Goal: Task Accomplishment & Management: Manage account settings

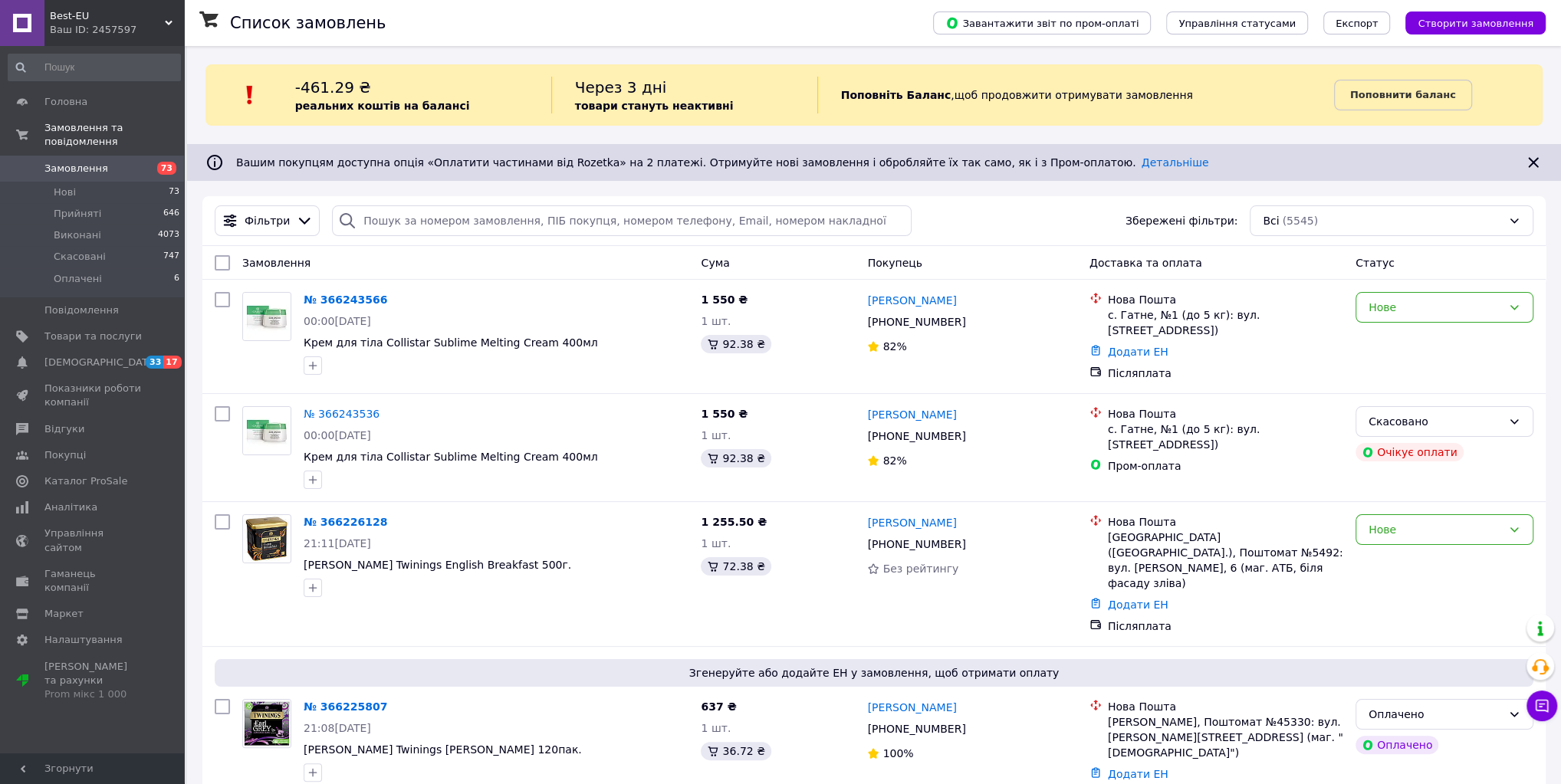
click at [347, 520] on link "№ 366226128" at bounding box center [346, 522] width 84 height 12
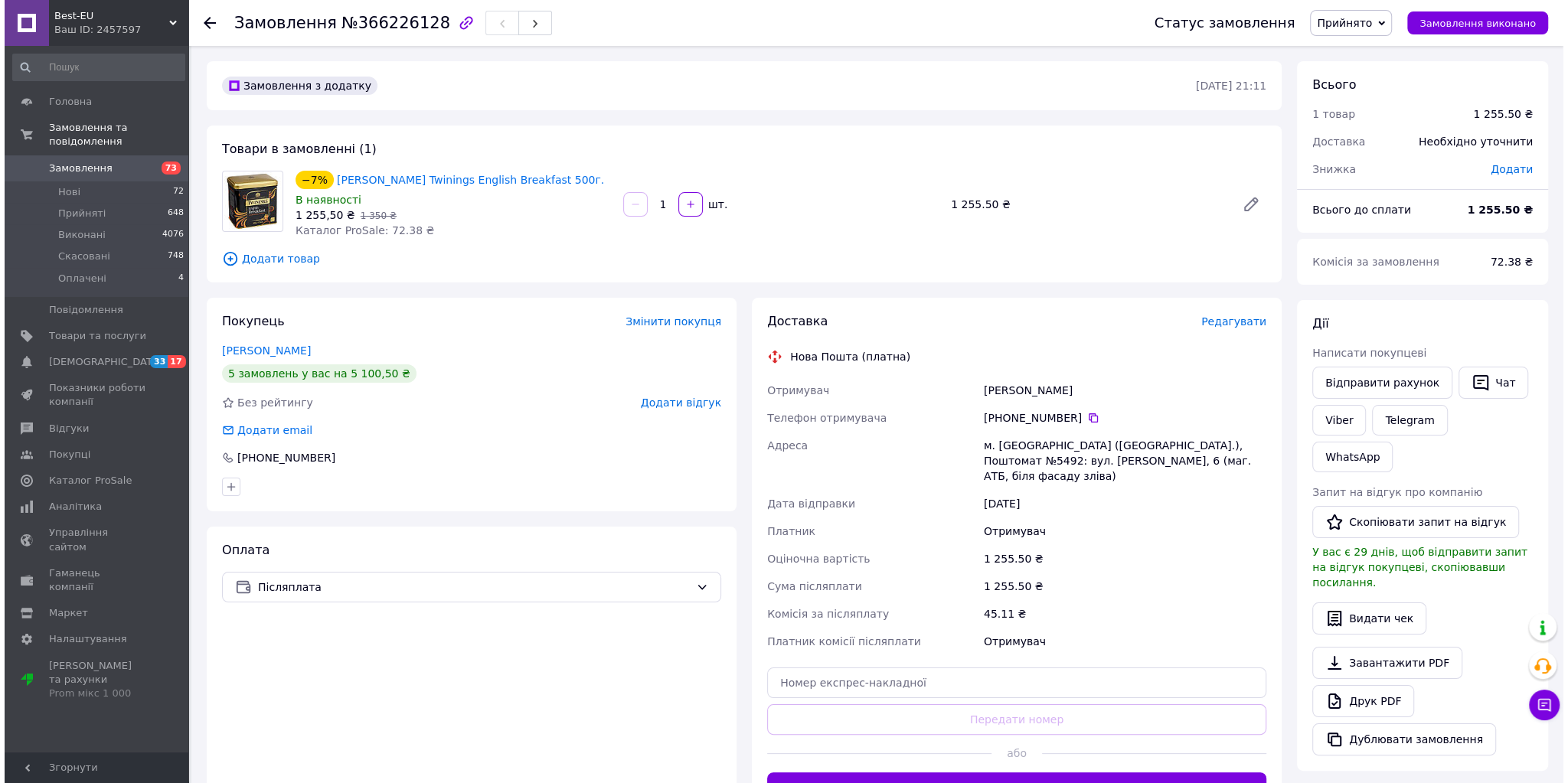
scroll to position [204, 0]
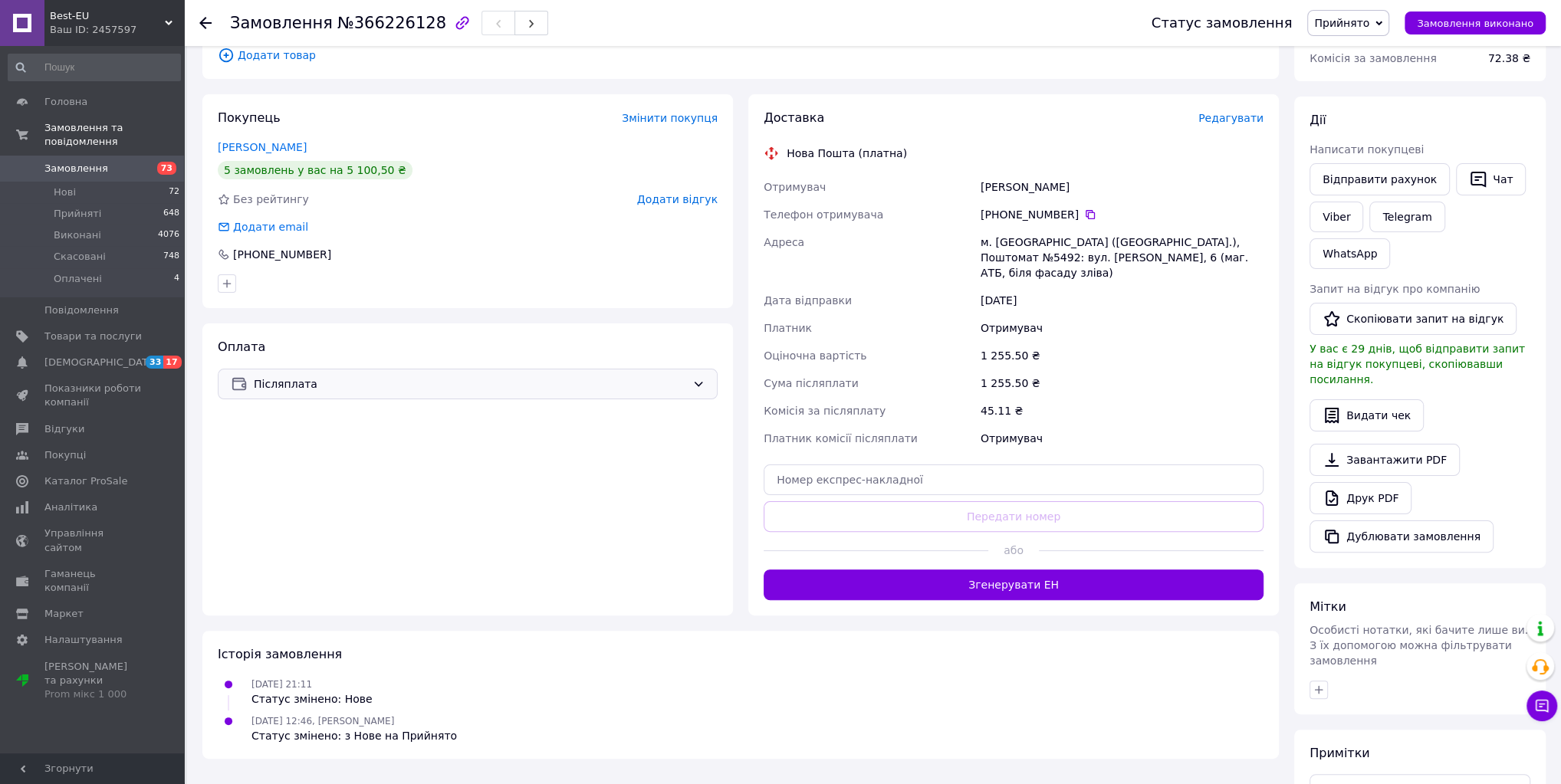
click at [551, 384] on span "Післяплата" at bounding box center [470, 384] width 433 height 17
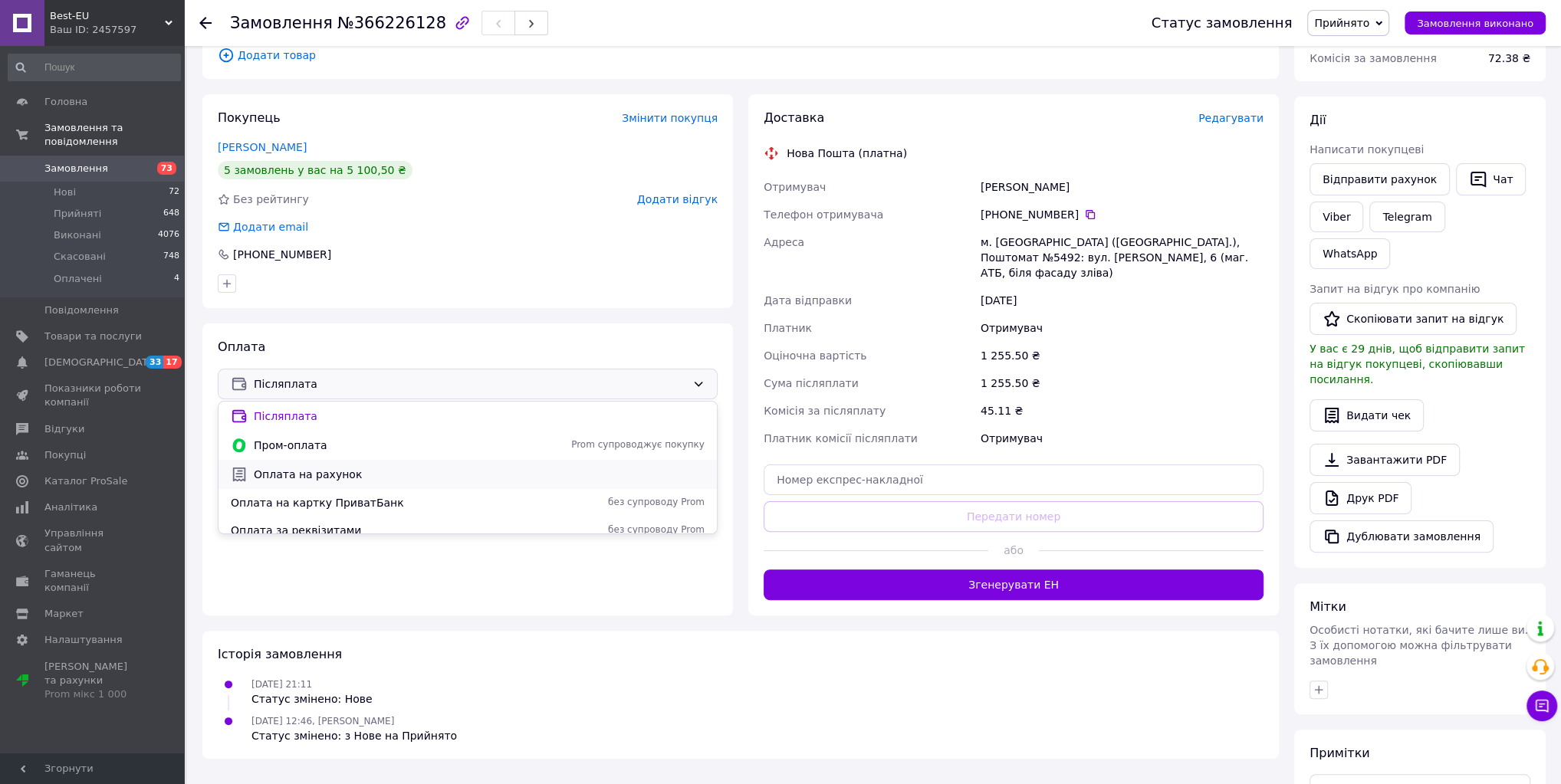
click at [326, 474] on span "Оплата на рахунок" at bounding box center [479, 474] width 451 height 15
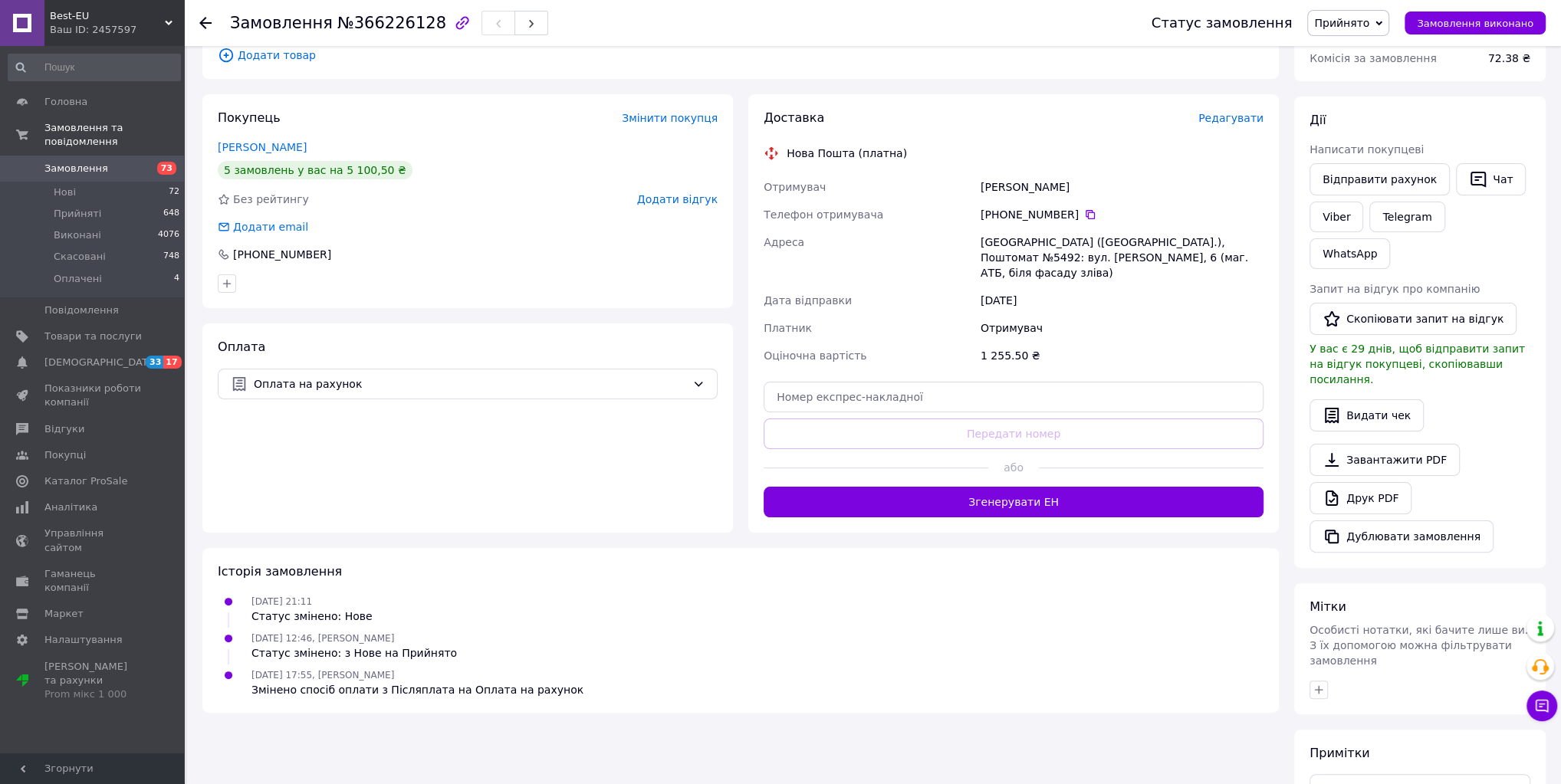
click at [1234, 121] on span "Редагувати" at bounding box center [1230, 117] width 65 height 12
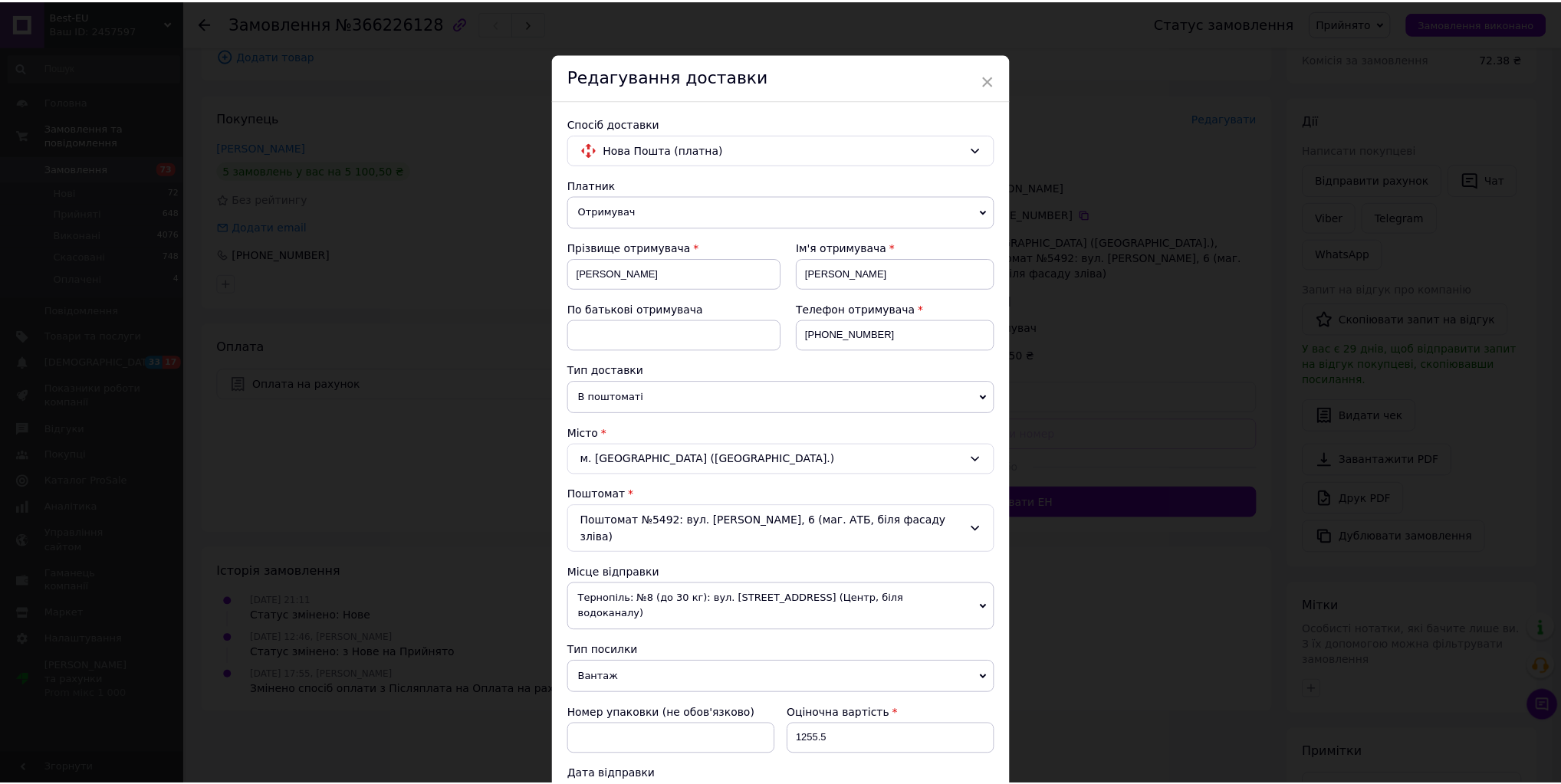
scroll to position [252, 0]
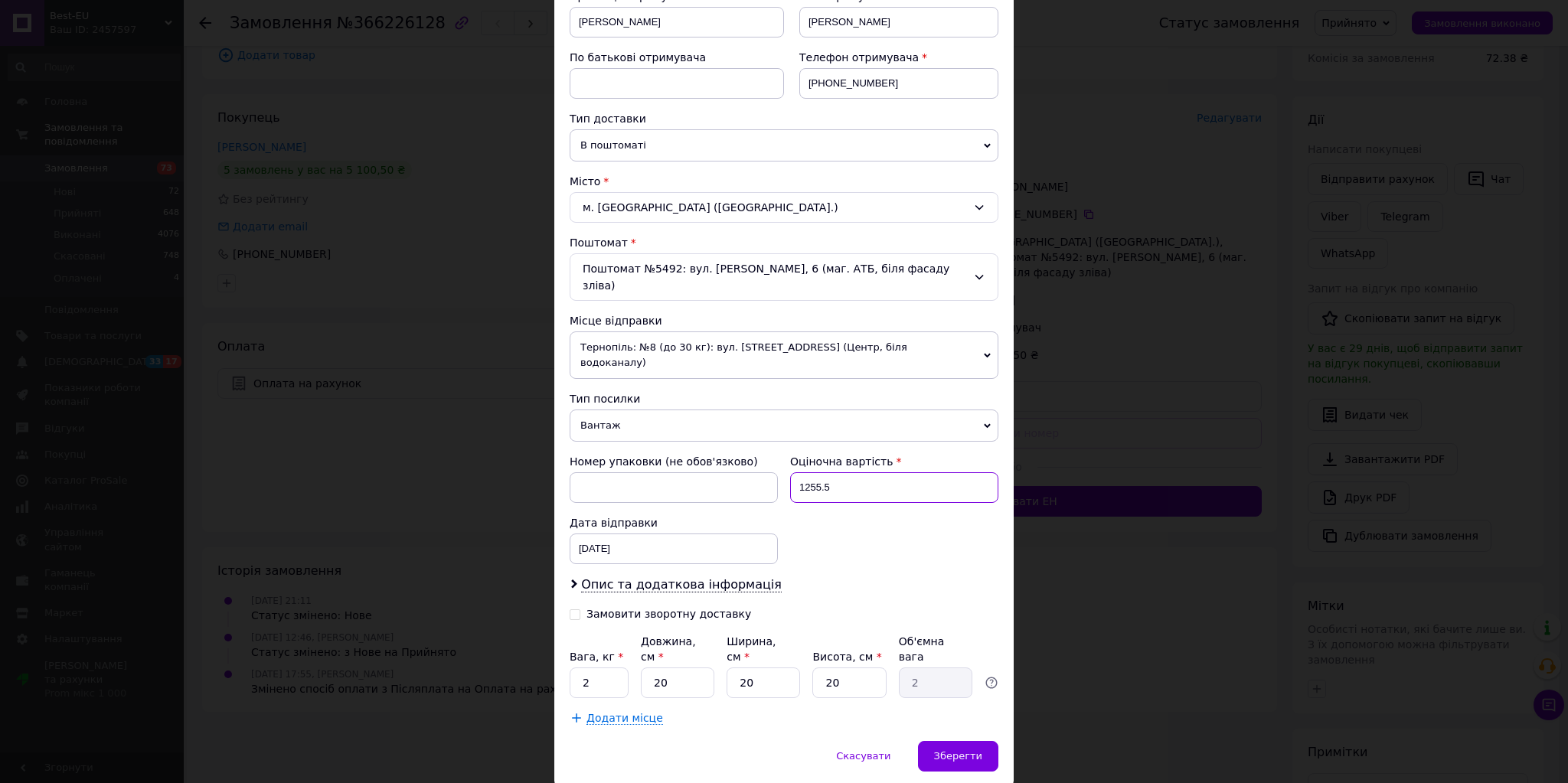
drag, startPoint x: 849, startPoint y: 454, endPoint x: 790, endPoint y: 449, distance: 59.2
click at [790, 472] on input "1255.5" at bounding box center [894, 487] width 208 height 31
type input "500"
click at [951, 750] on span "Зберегти" at bounding box center [958, 756] width 48 height 11
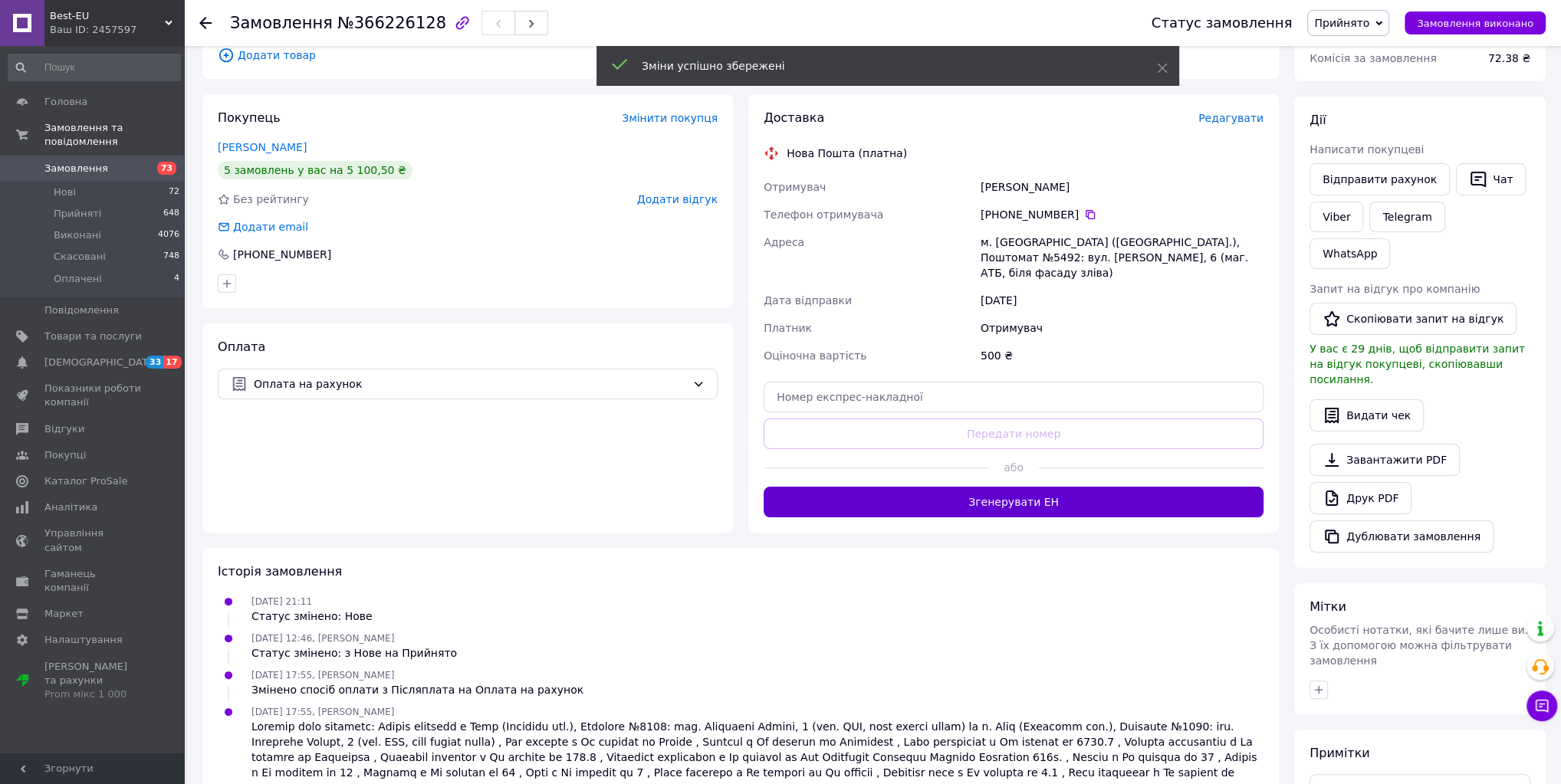
click at [1017, 486] on button "Згенерувати ЕН" at bounding box center [1014, 502] width 500 height 31
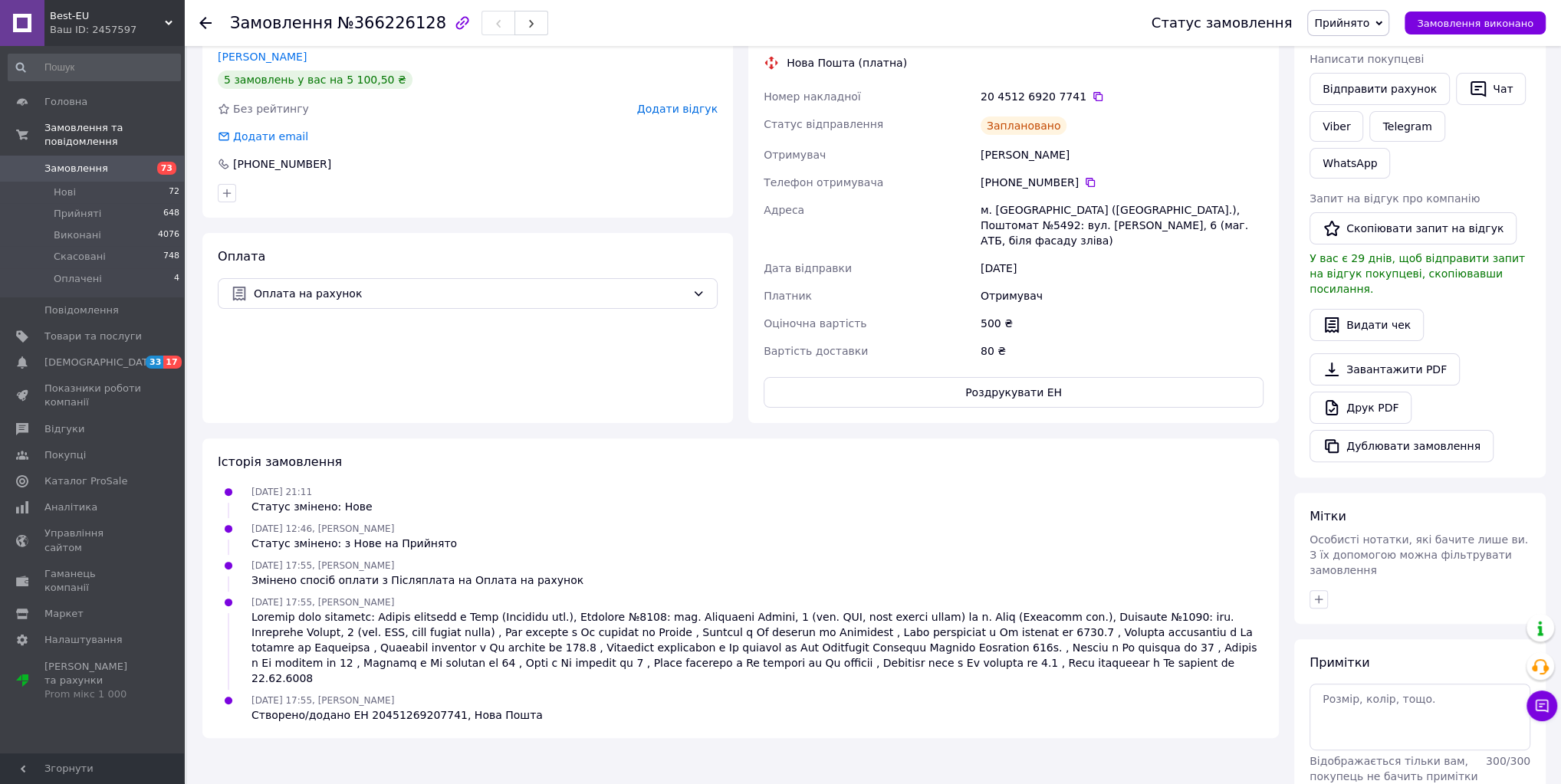
scroll to position [0, 0]
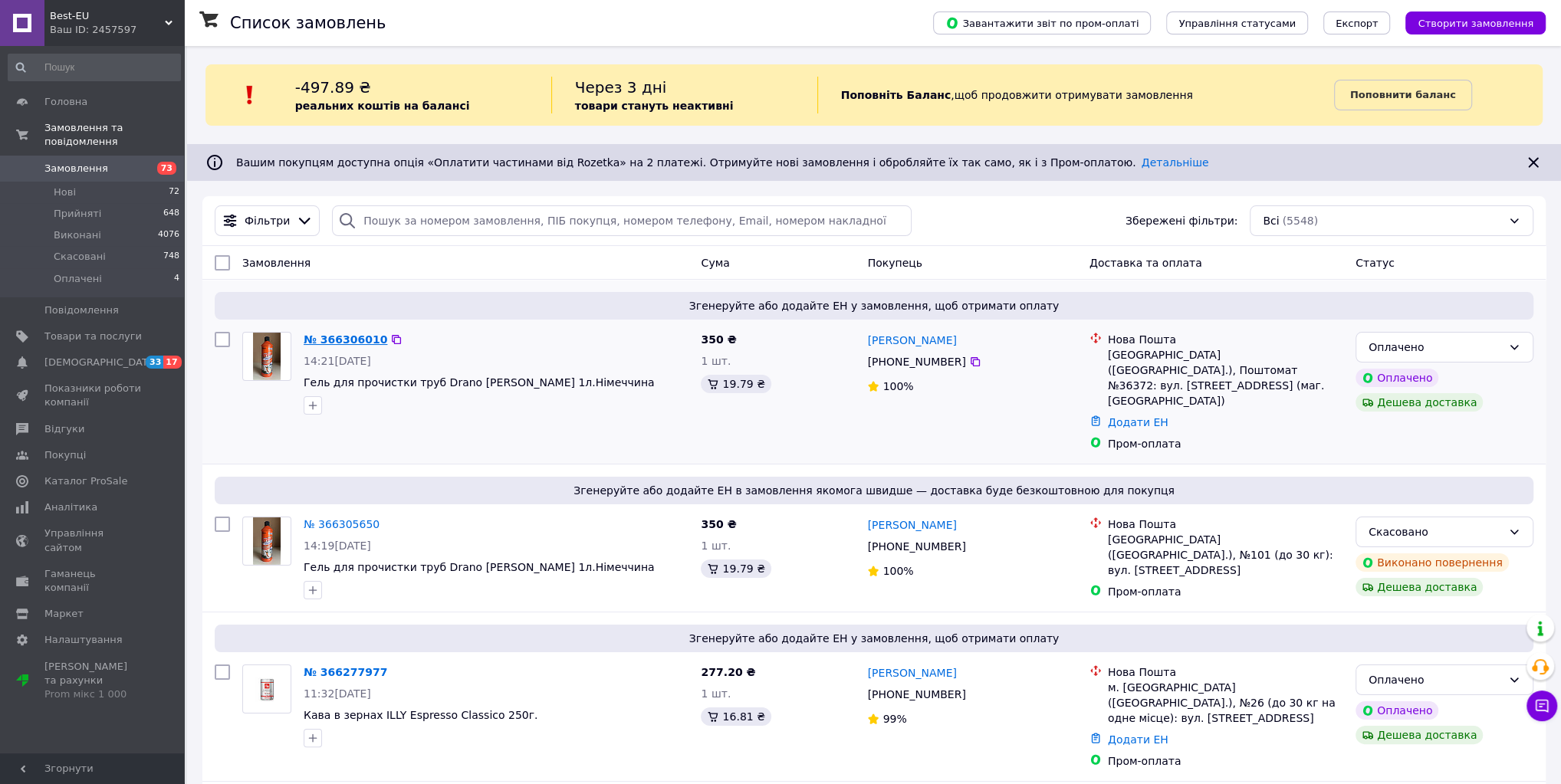
click at [354, 336] on link "№ 366306010" at bounding box center [346, 339] width 84 height 12
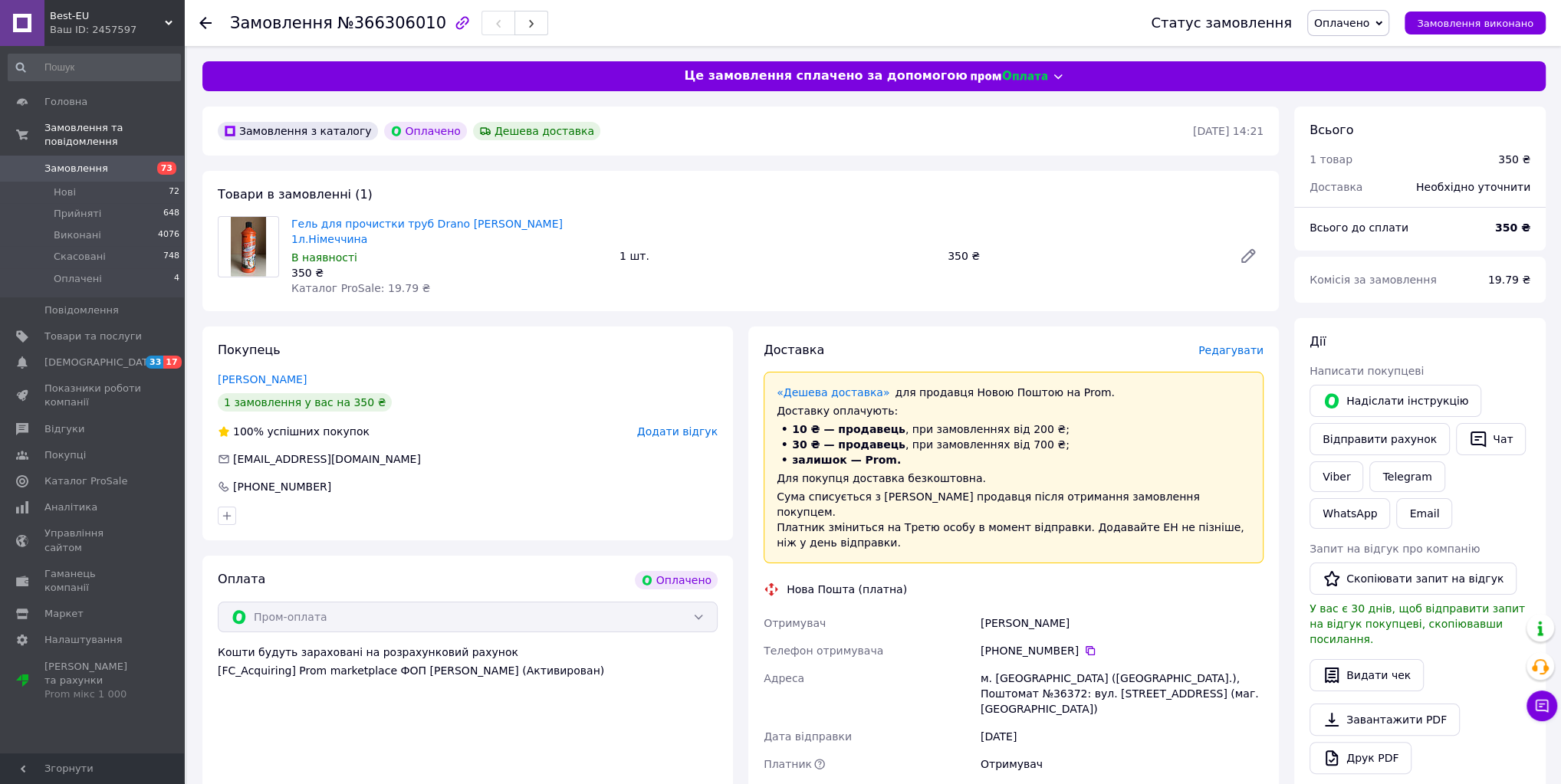
click at [240, 267] on img at bounding box center [248, 247] width 35 height 60
click at [249, 267] on img at bounding box center [248, 247] width 35 height 60
drag, startPoint x: 453, startPoint y: 206, endPoint x: 449, endPoint y: 217, distance: 11.7
click at [450, 215] on div "Товари в замовленні (1) Гель для прочистки труб Drano [PERSON_NAME] 1л.Німеччин…" at bounding box center [741, 241] width 1077 height 140
click at [448, 219] on link "Гель для прочистки труб Drano [PERSON_NAME] 1л.Німеччина" at bounding box center [427, 232] width 272 height 27
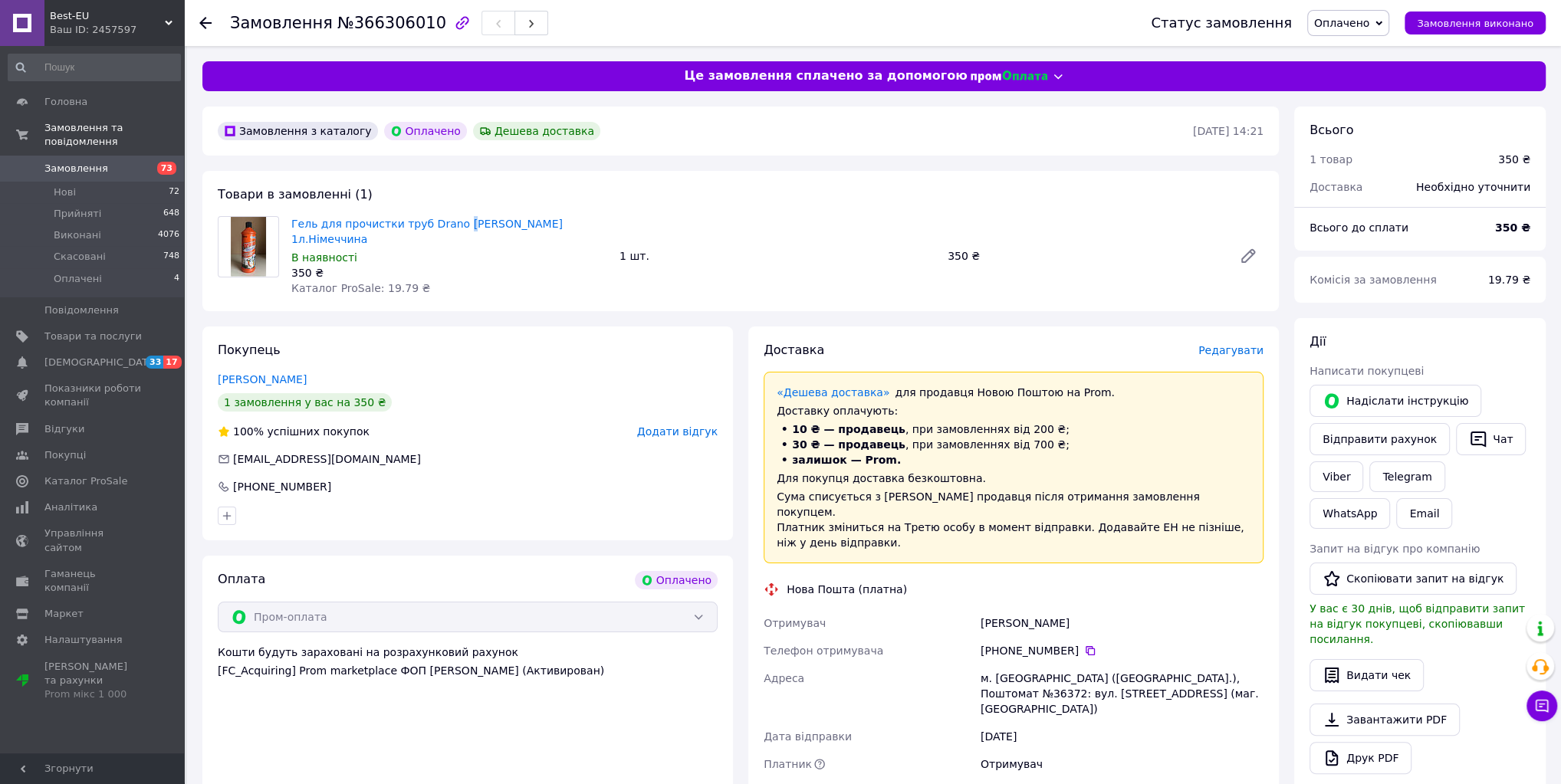
scroll to position [204, 0]
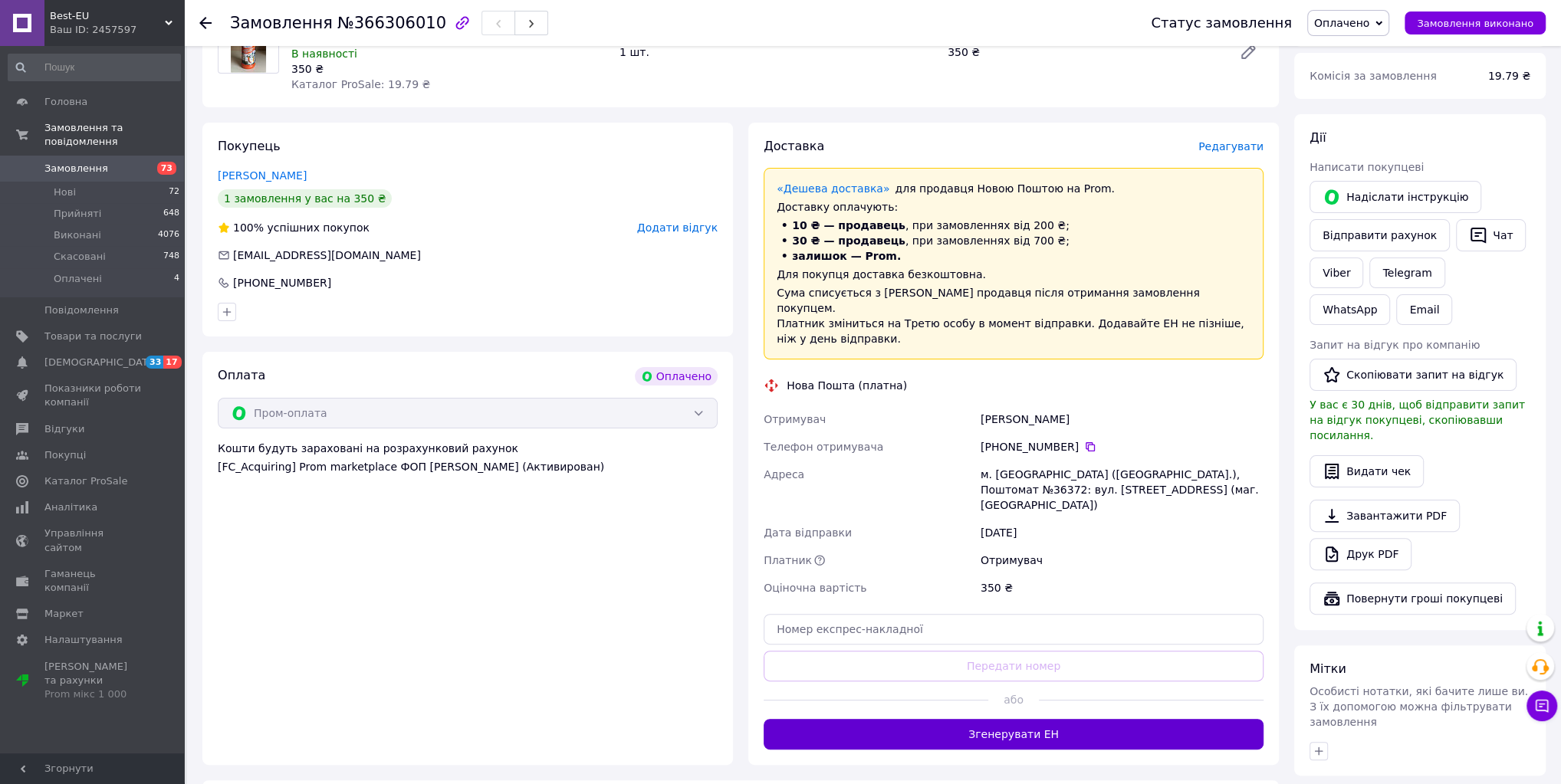
click at [1058, 719] on button "Згенерувати ЕН" at bounding box center [1014, 734] width 500 height 31
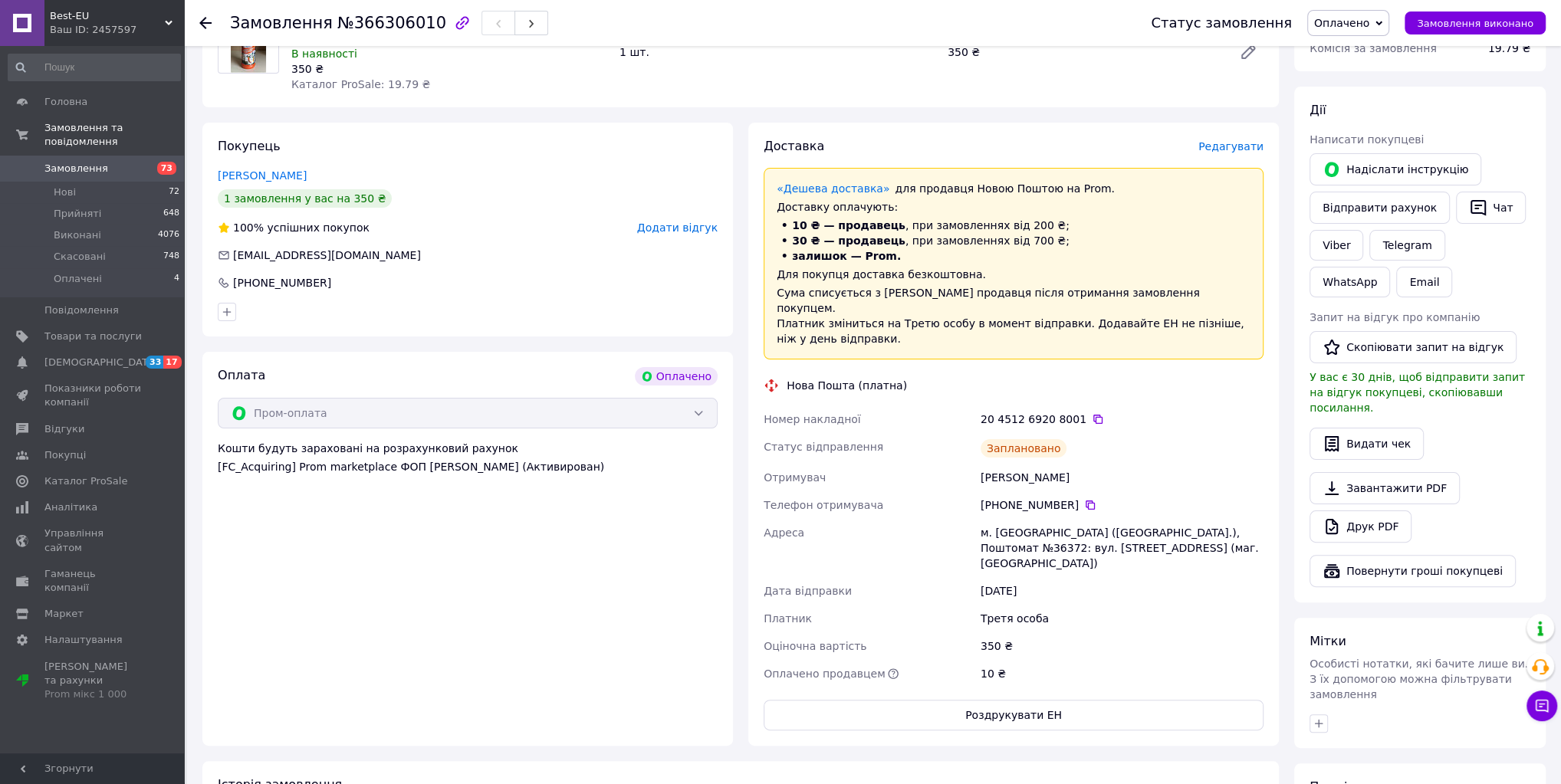
click at [895, 378] on div "Нова Пошта (платна)" at bounding box center [1013, 385] width 507 height 15
click at [1154, 378] on div "Нова Пошта (платна)" at bounding box center [1013, 385] width 507 height 15
drag, startPoint x: 767, startPoint y: 404, endPoint x: 1057, endPoint y: 408, distance: 290.0
click at [1056, 408] on div "Номер накладної 20 4512 6920 8001   Статус відправлення Заплановано Отримувач […" at bounding box center [1013, 546] width 506 height 282
click at [1120, 378] on div "Нова Пошта (платна)" at bounding box center [1013, 385] width 507 height 15
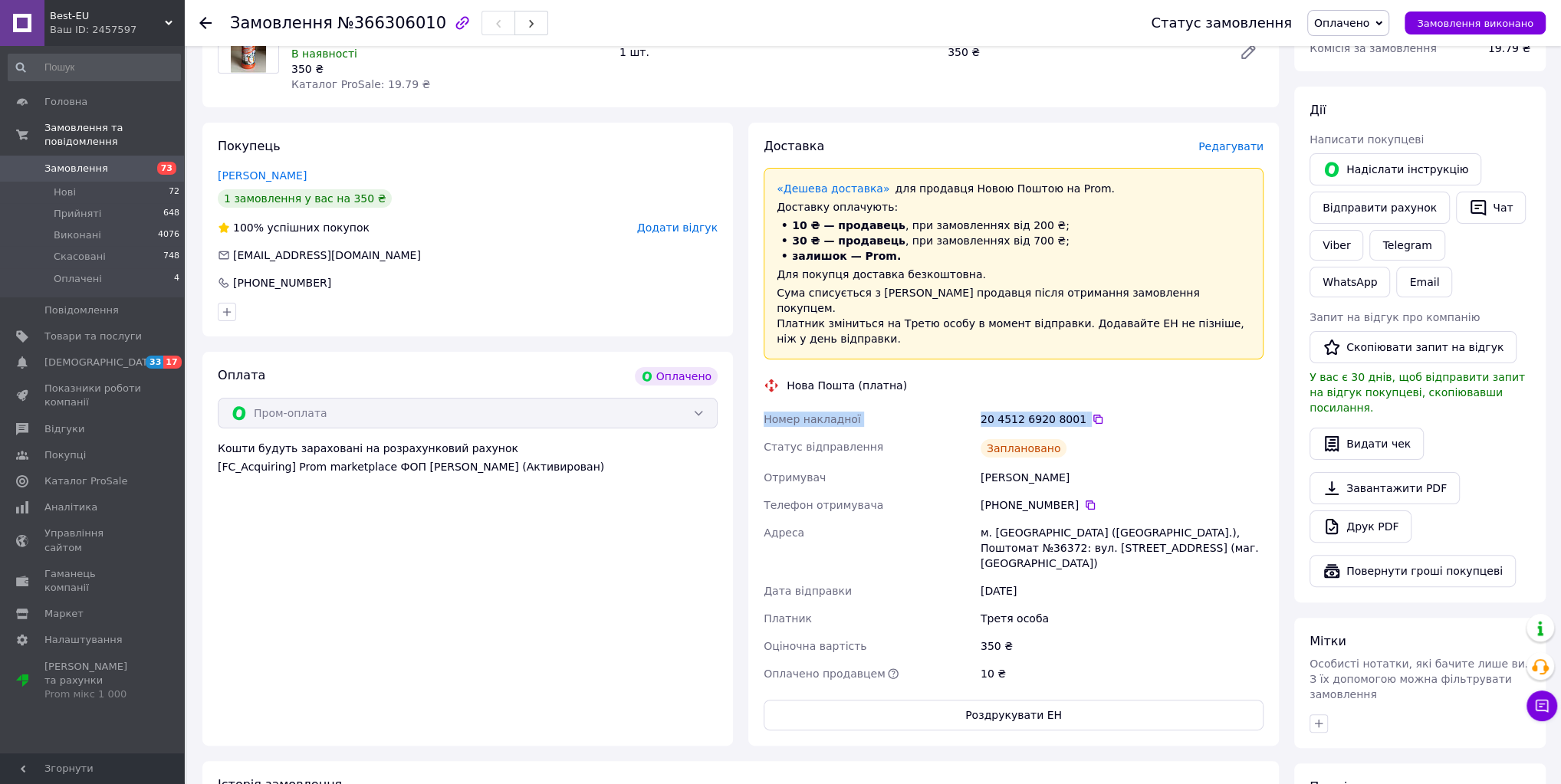
drag, startPoint x: 1074, startPoint y: 402, endPoint x: 752, endPoint y: 396, distance: 322.1
click at [752, 396] on div "Доставка Редагувати «Дешева доставка»   для продавця [GEOGRAPHIC_DATA] на Prom.…" at bounding box center [1014, 434] width 531 height 623
copy div "Номер накладної 20 4512 6920 8001"
click at [1332, 248] on link "Viber" at bounding box center [1337, 245] width 54 height 31
drag, startPoint x: 227, startPoint y: 22, endPoint x: 417, endPoint y: 24, distance: 190.0
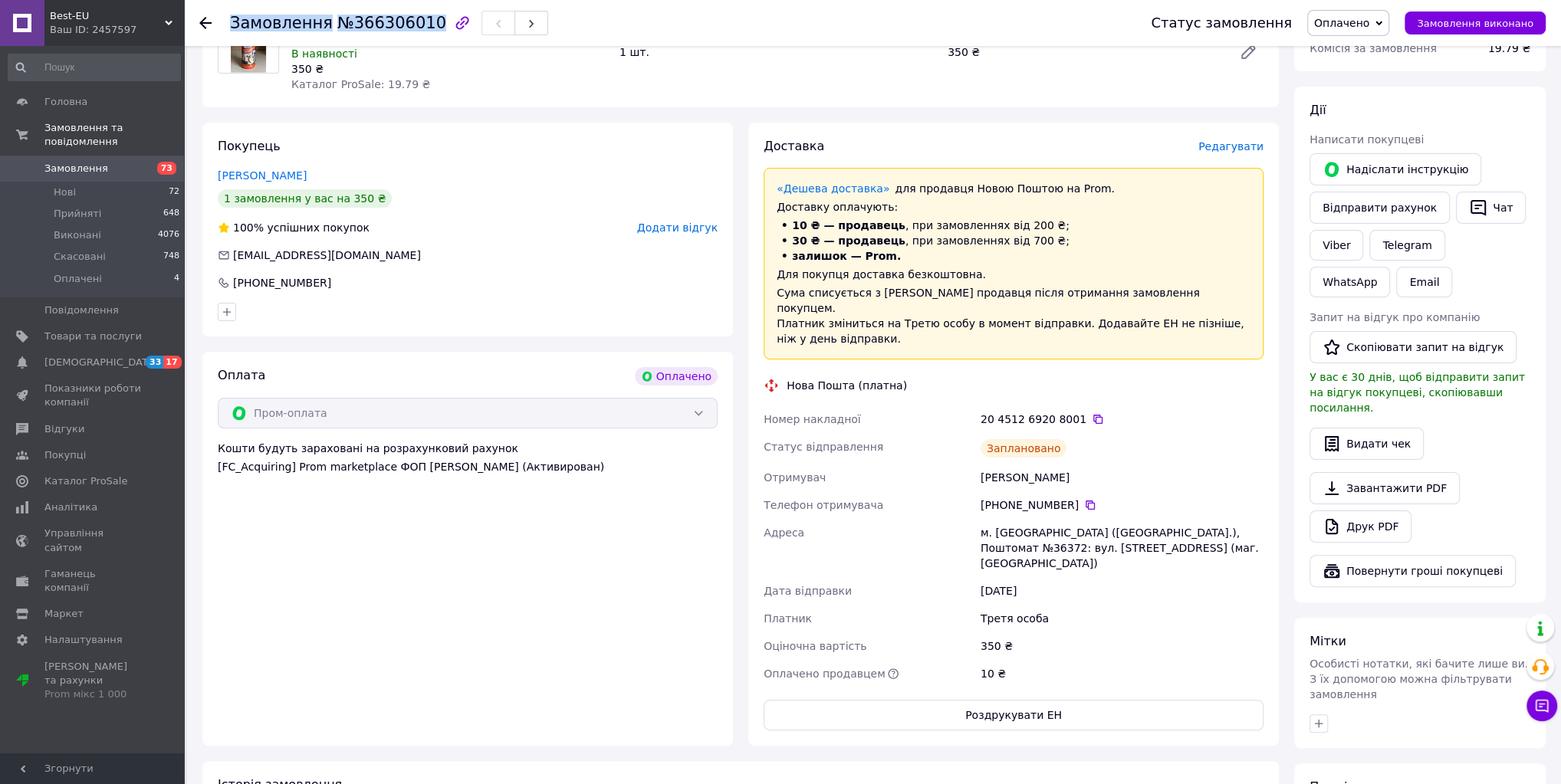
click at [417, 24] on div "Замовлення №366306010 Статус замовлення Оплачено Прийнято Виконано Скасовано За…" at bounding box center [873, 23] width 1346 height 46
copy h1 "Замовлення №366306010"
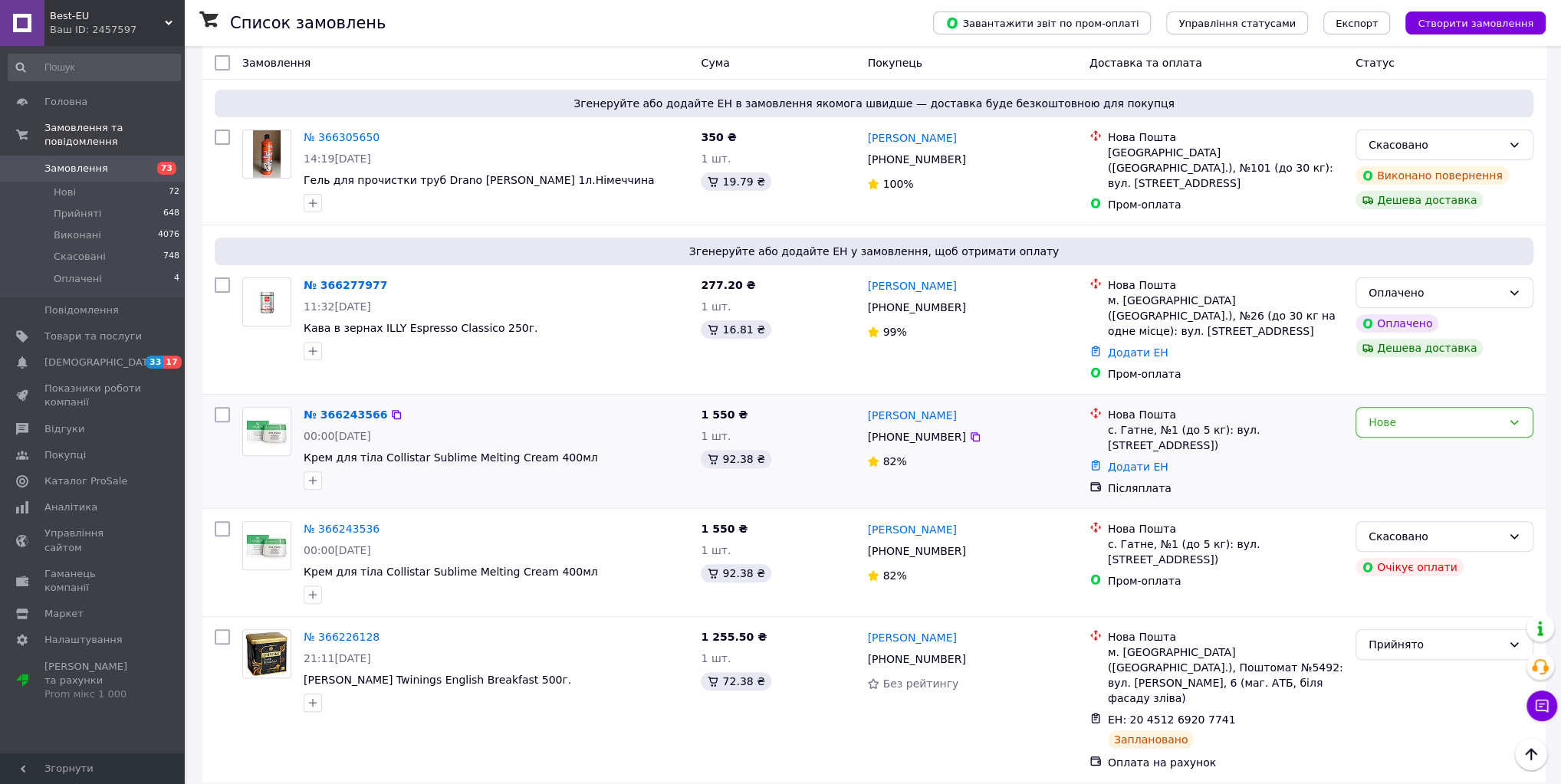
scroll to position [614, 0]
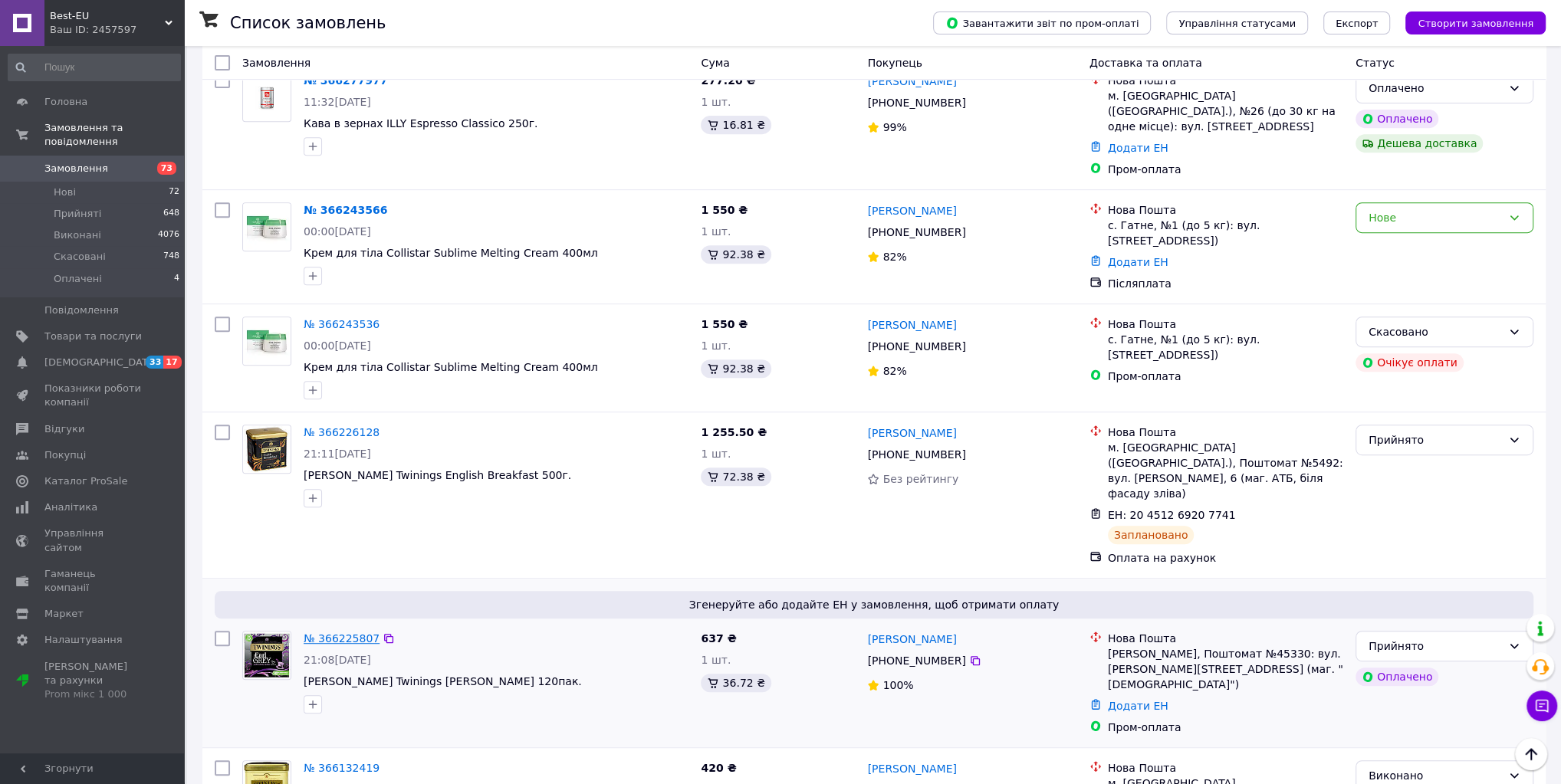
click at [355, 633] on link "№ 366225807" at bounding box center [342, 638] width 76 height 12
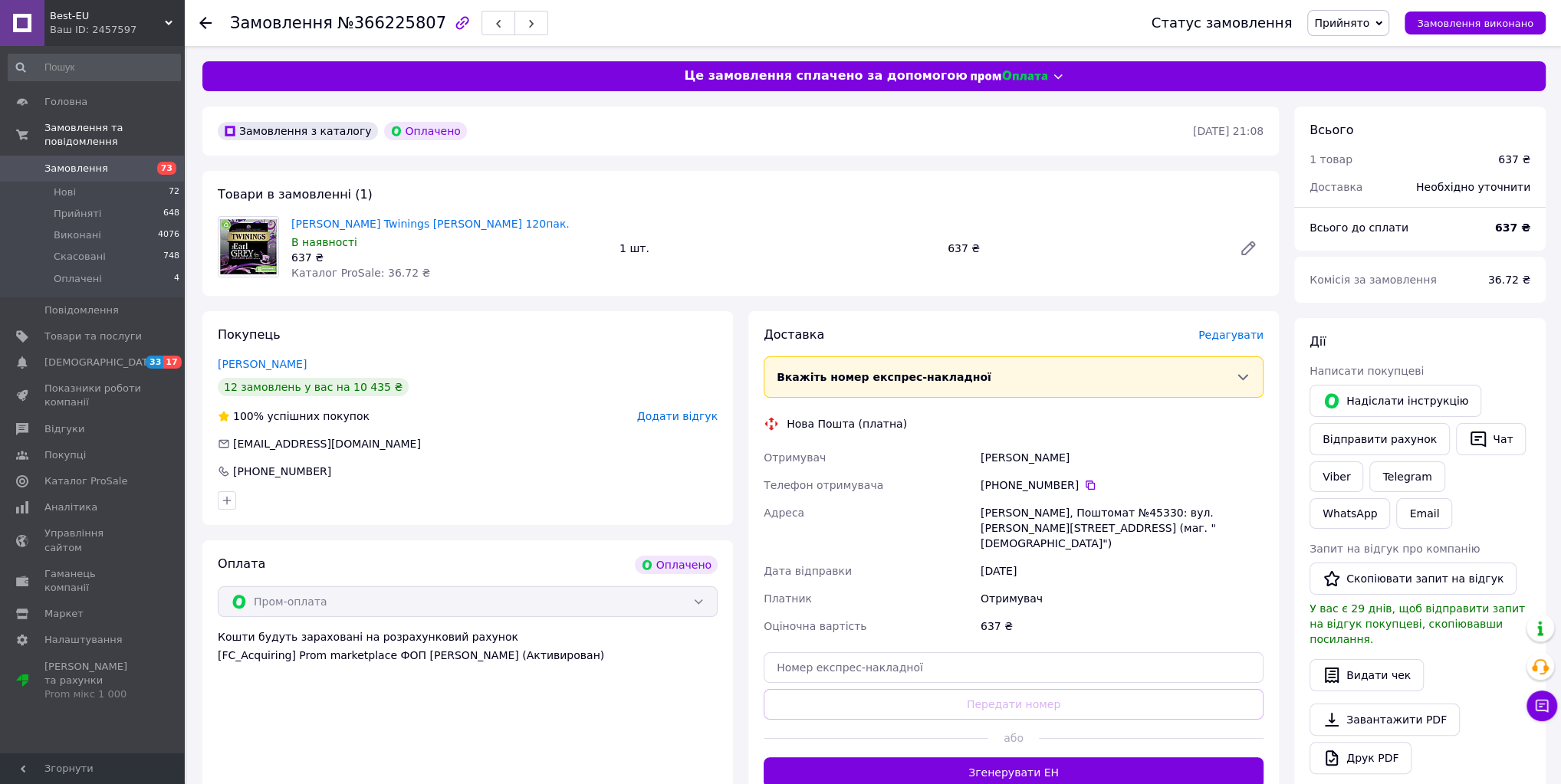
click at [988, 757] on button "Згенерувати ЕН" at bounding box center [1014, 773] width 500 height 31
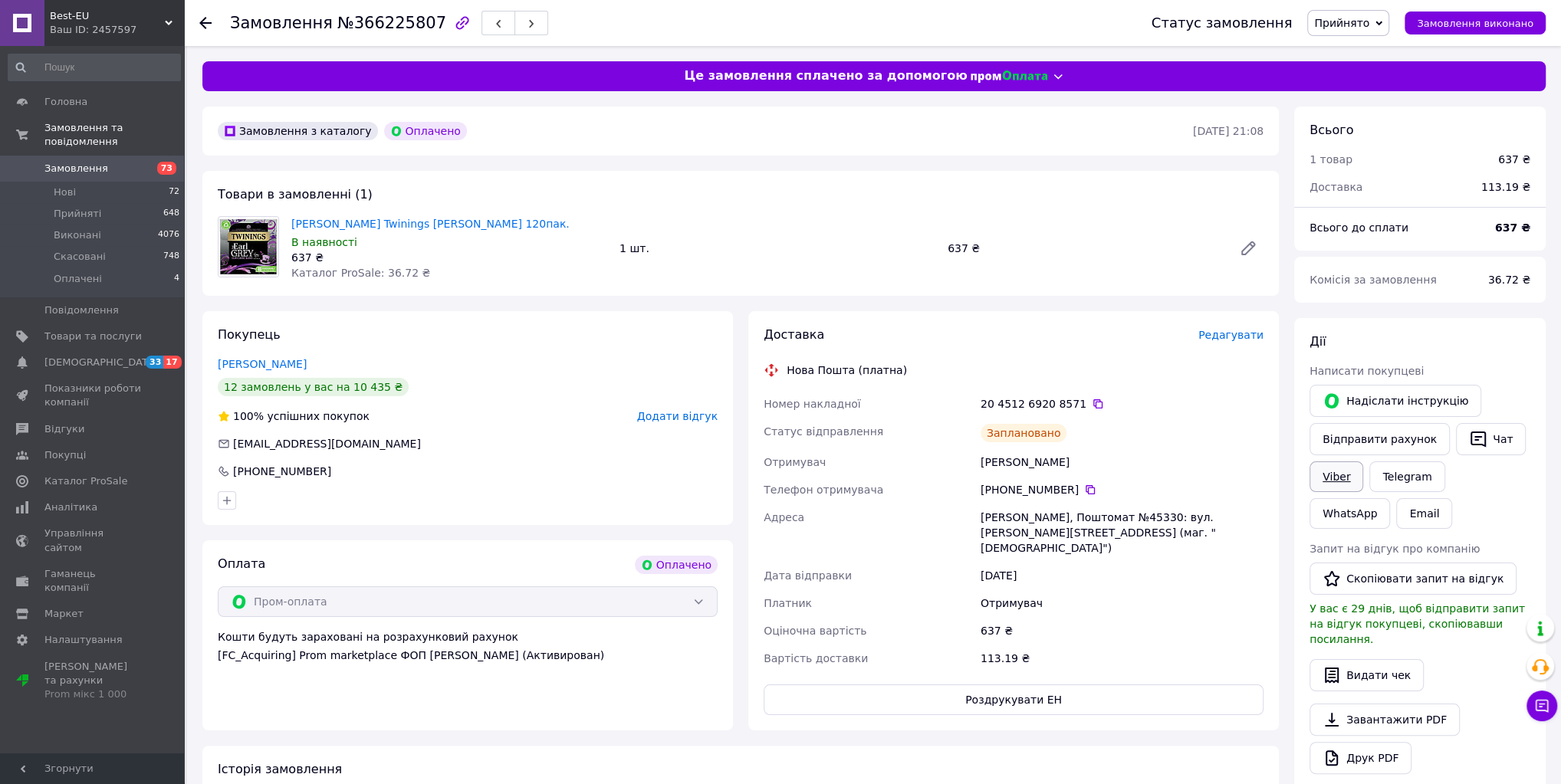
click at [1342, 472] on link "Viber" at bounding box center [1337, 477] width 54 height 31
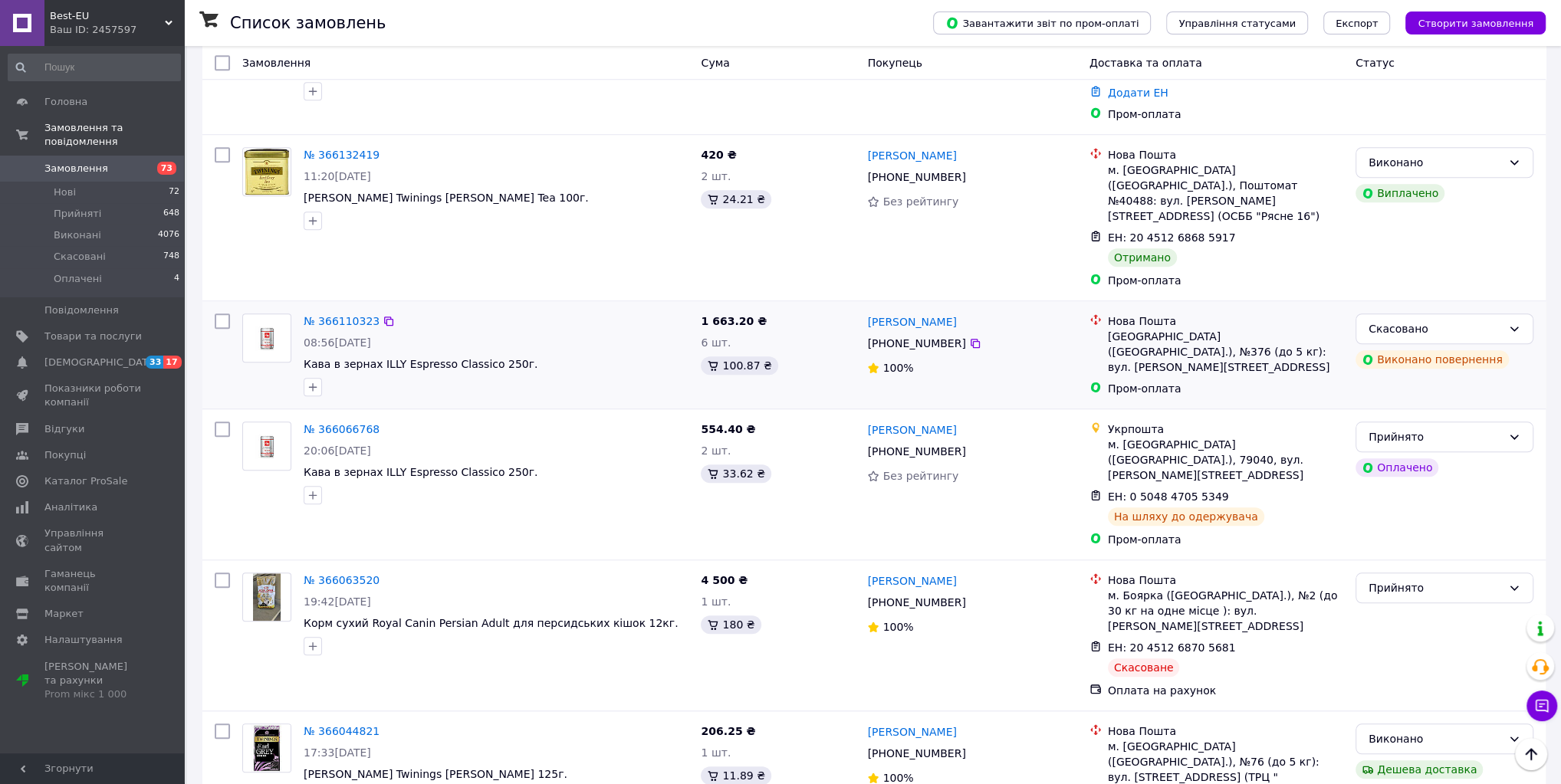
scroll to position [1430, 0]
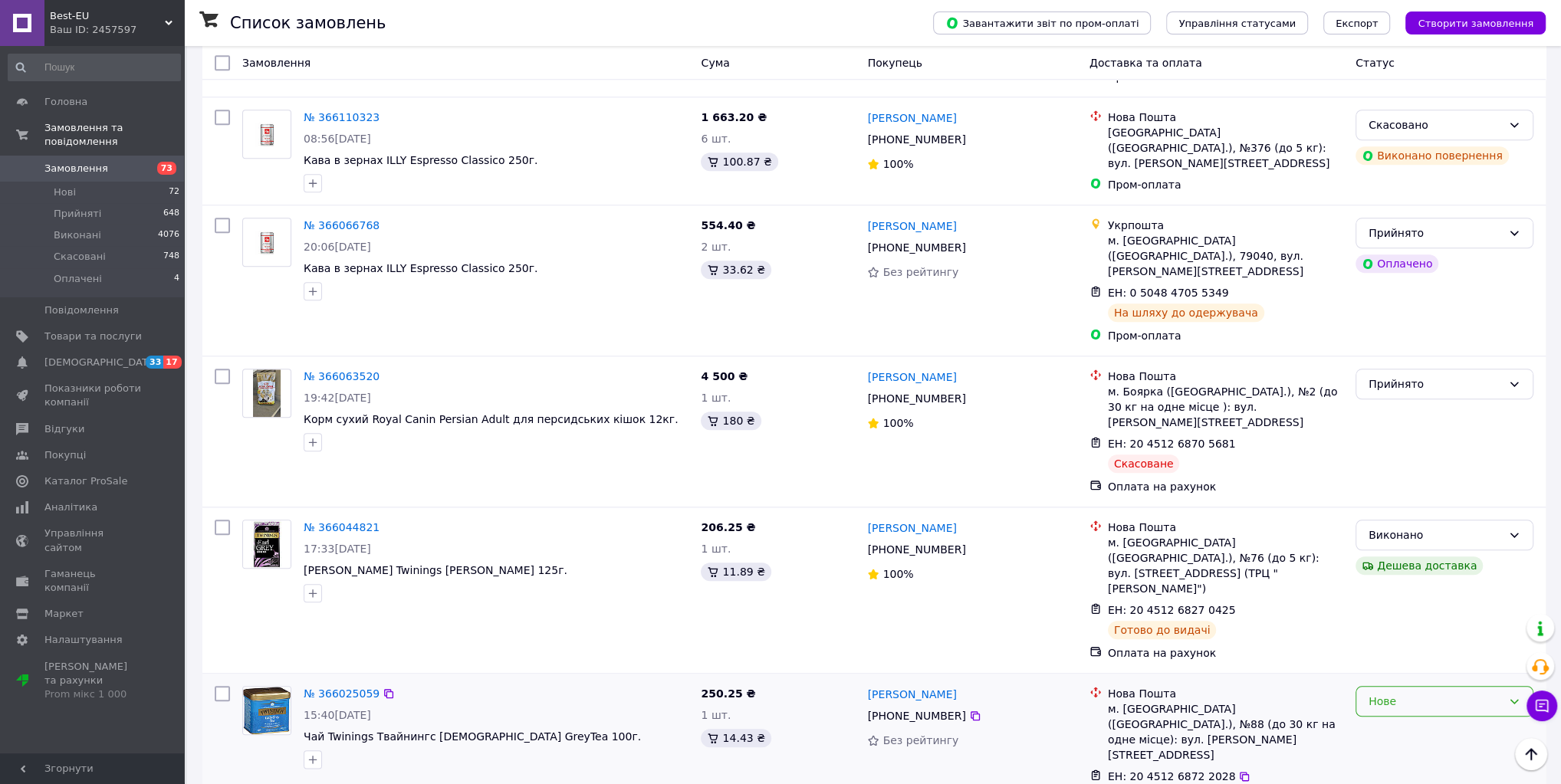
click at [1393, 693] on div "Нове" at bounding box center [1436, 701] width 134 height 17
click at [1387, 589] on li "Виконано" at bounding box center [1444, 588] width 176 height 27
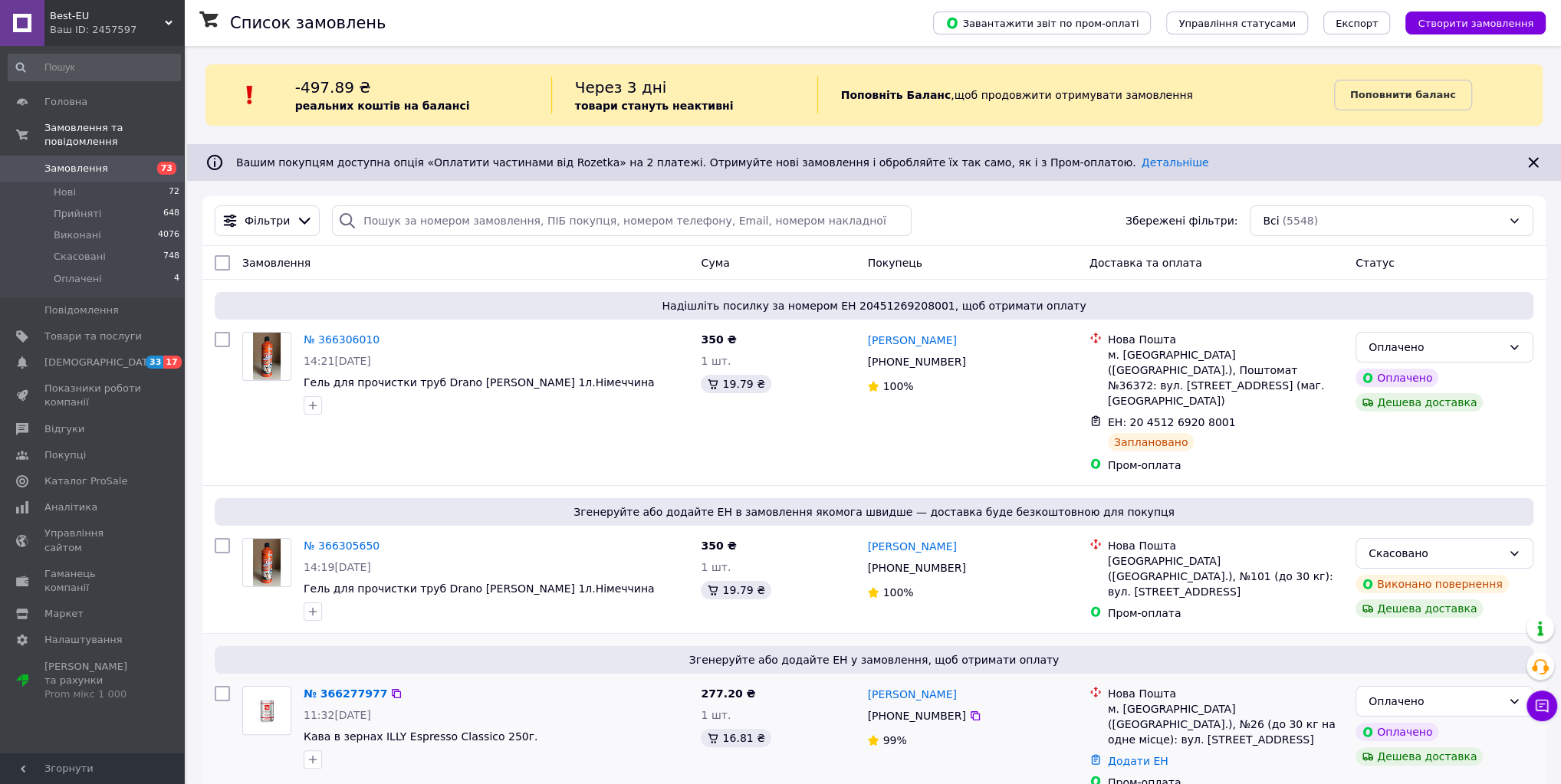
scroll to position [204, 0]
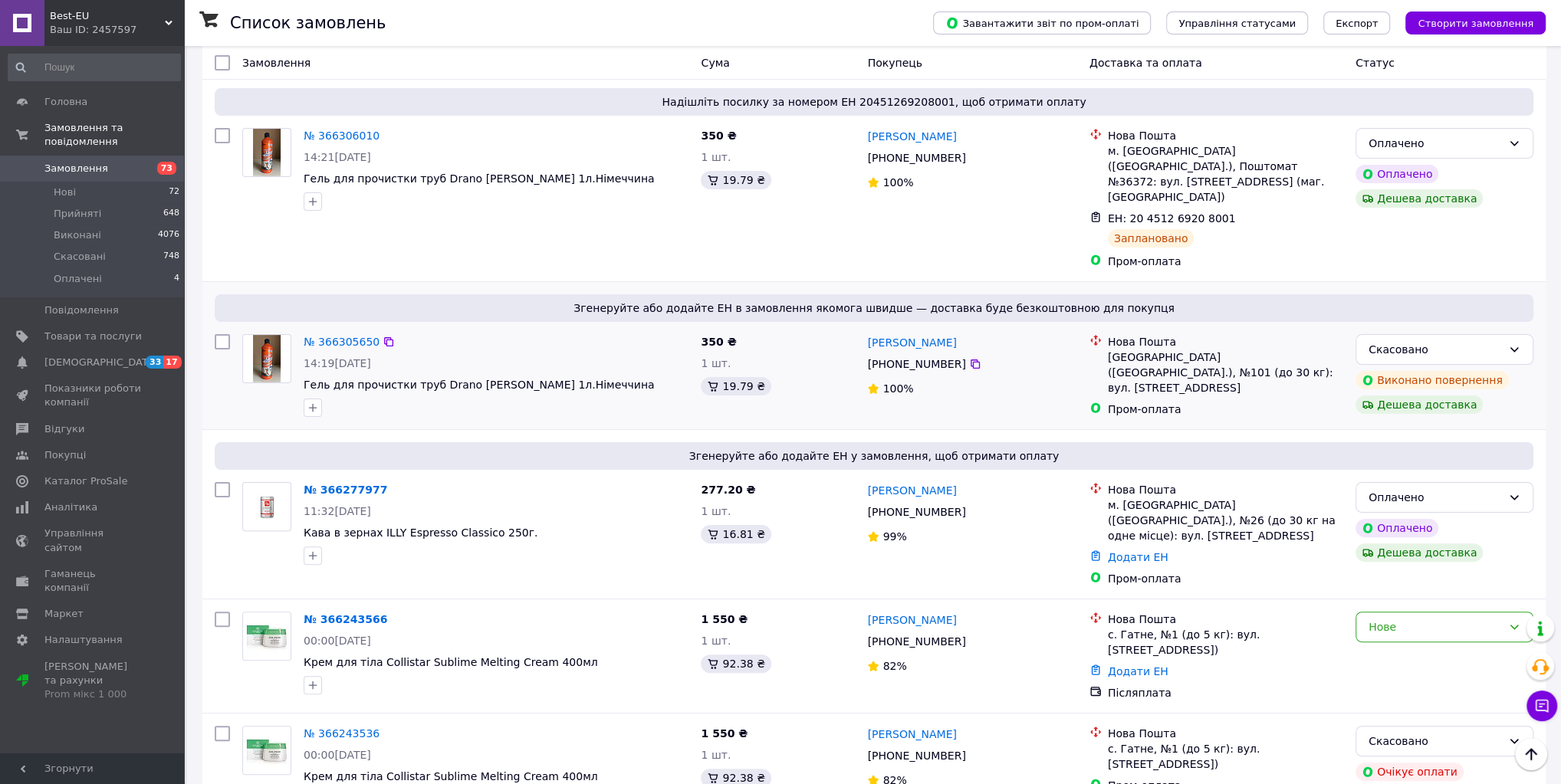
click at [212, 328] on div at bounding box center [222, 376] width 27 height 95
click at [223, 335] on input "checkbox" at bounding box center [222, 342] width 15 height 15
checkbox input "true"
click at [336, 64] on div "Дії для 1 замовлення" at bounding box center [290, 63] width 168 height 26
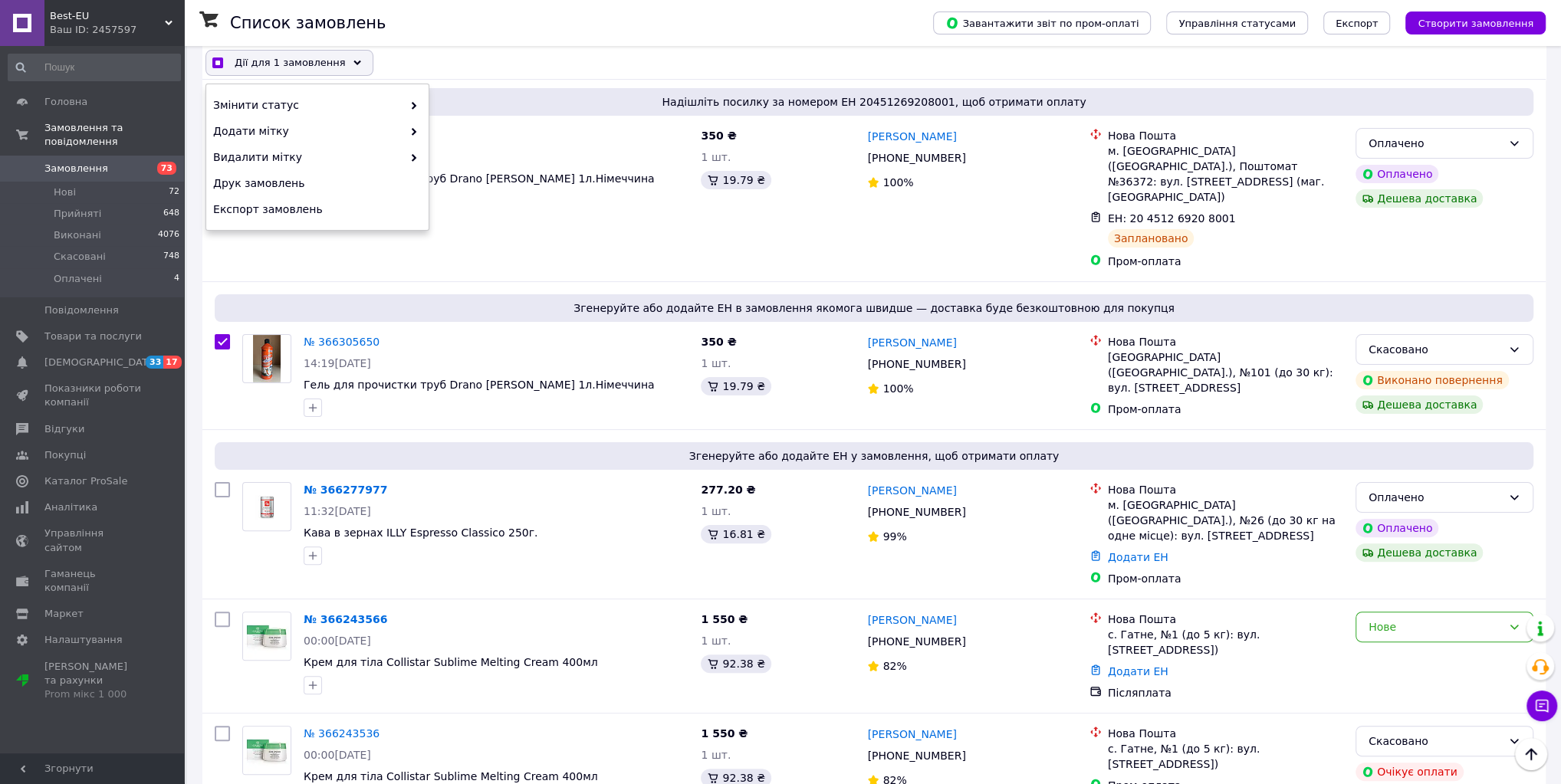
click at [336, 64] on div "Дії для 1 замовлення" at bounding box center [290, 63] width 168 height 26
checkbox input "true"
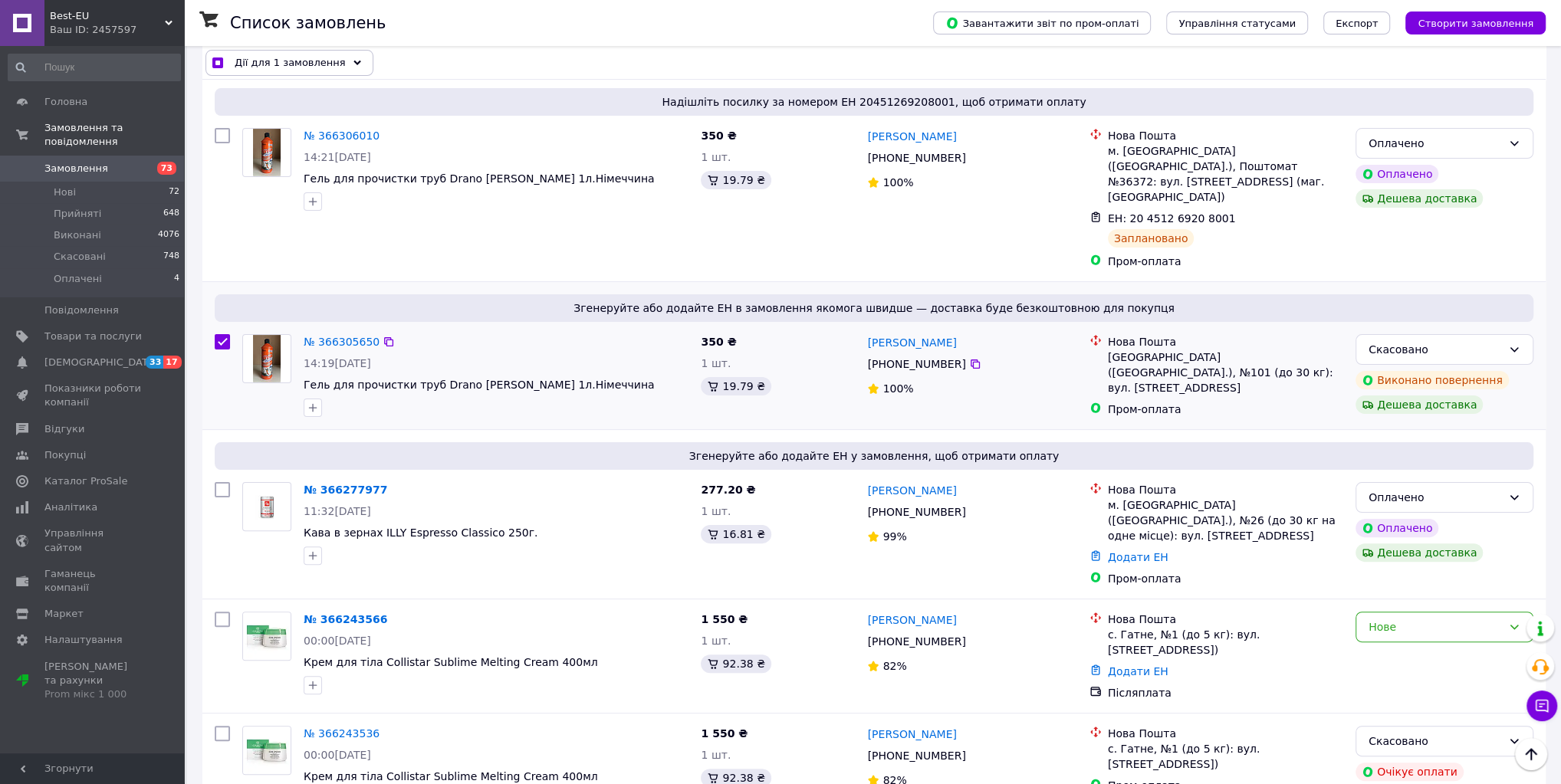
click at [222, 335] on input "checkbox" at bounding box center [222, 342] width 15 height 15
checkbox input "false"
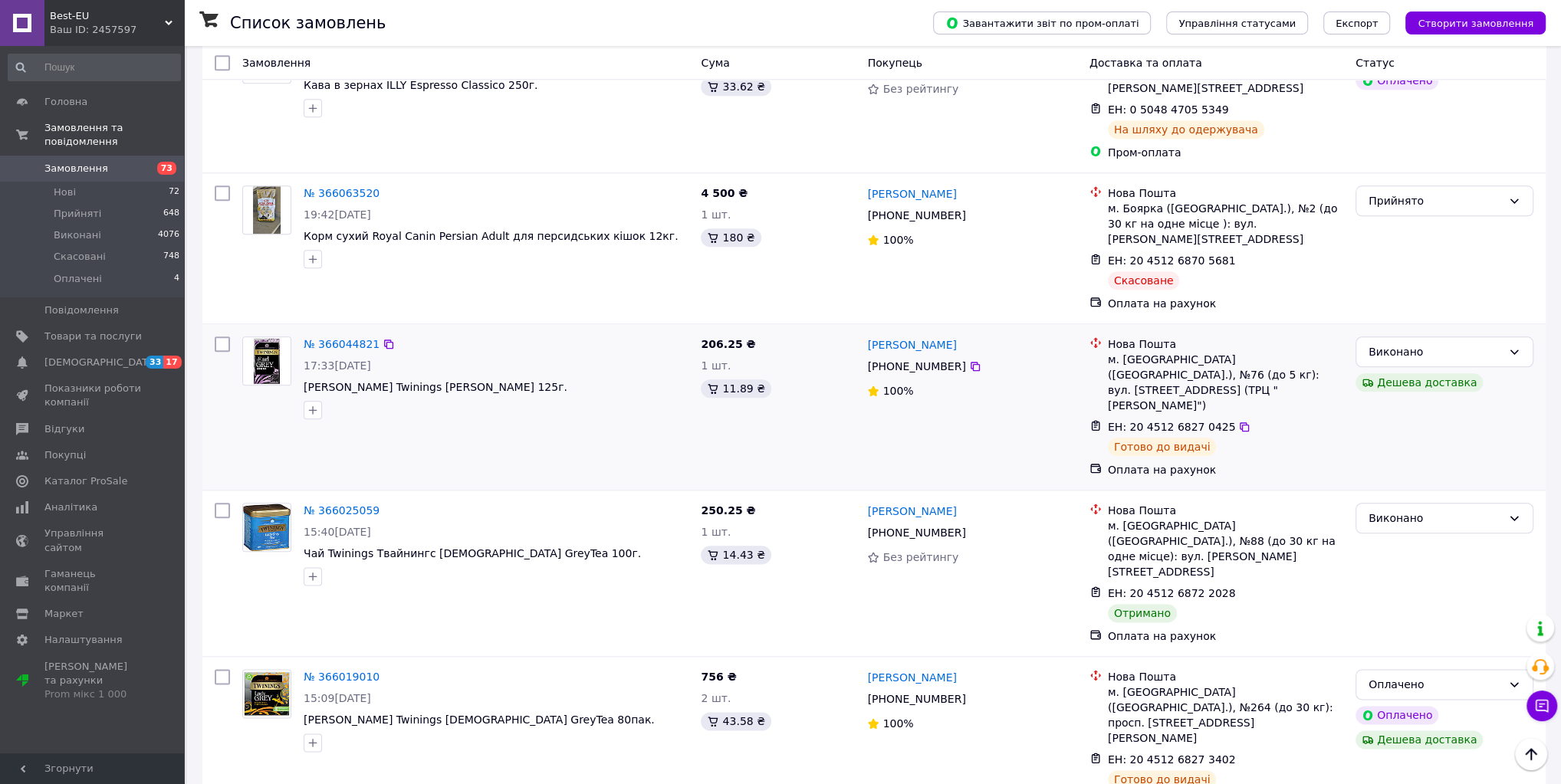
scroll to position [1430, 0]
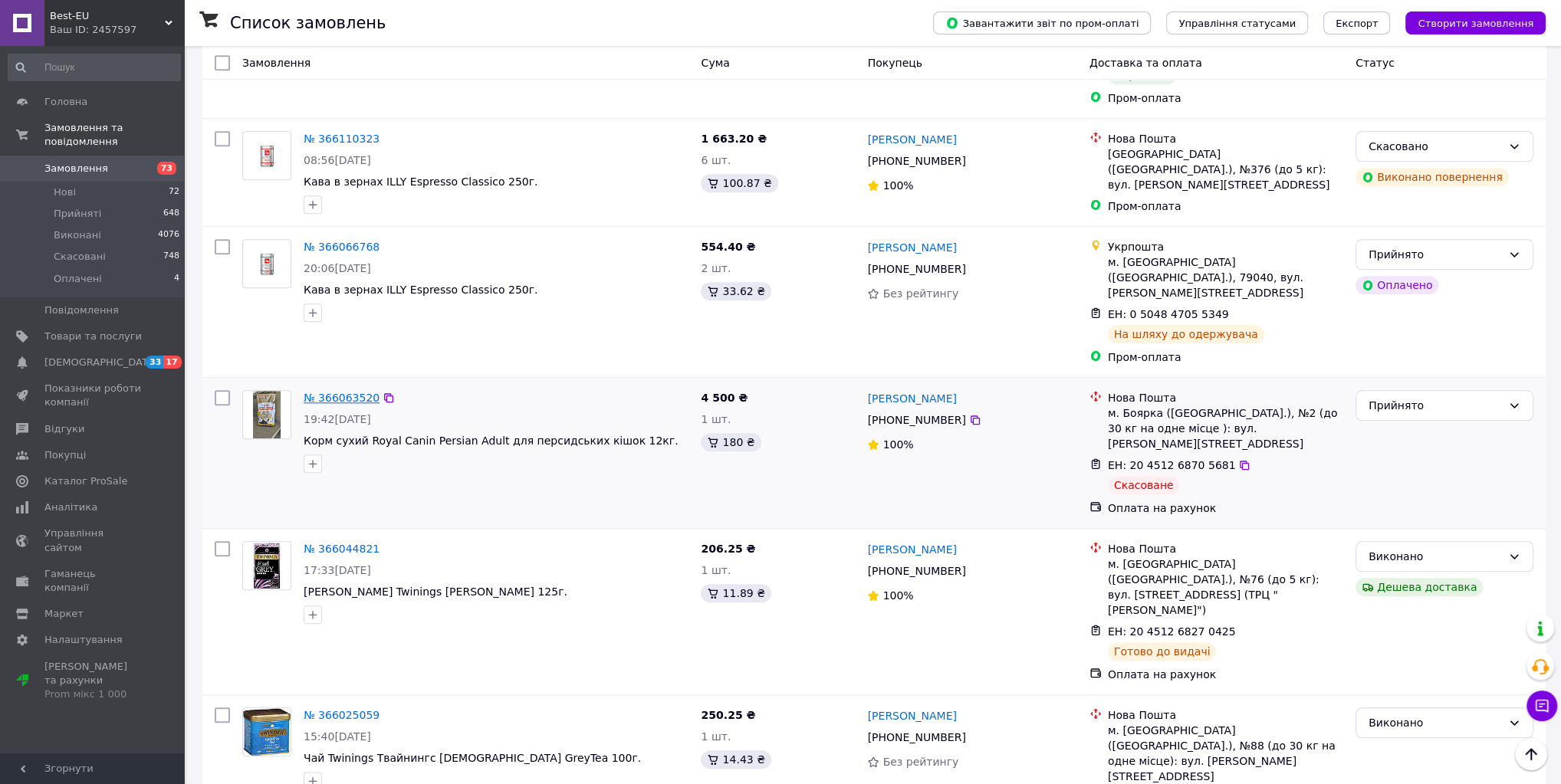
click at [341, 392] on link "№ 366063520" at bounding box center [342, 397] width 76 height 12
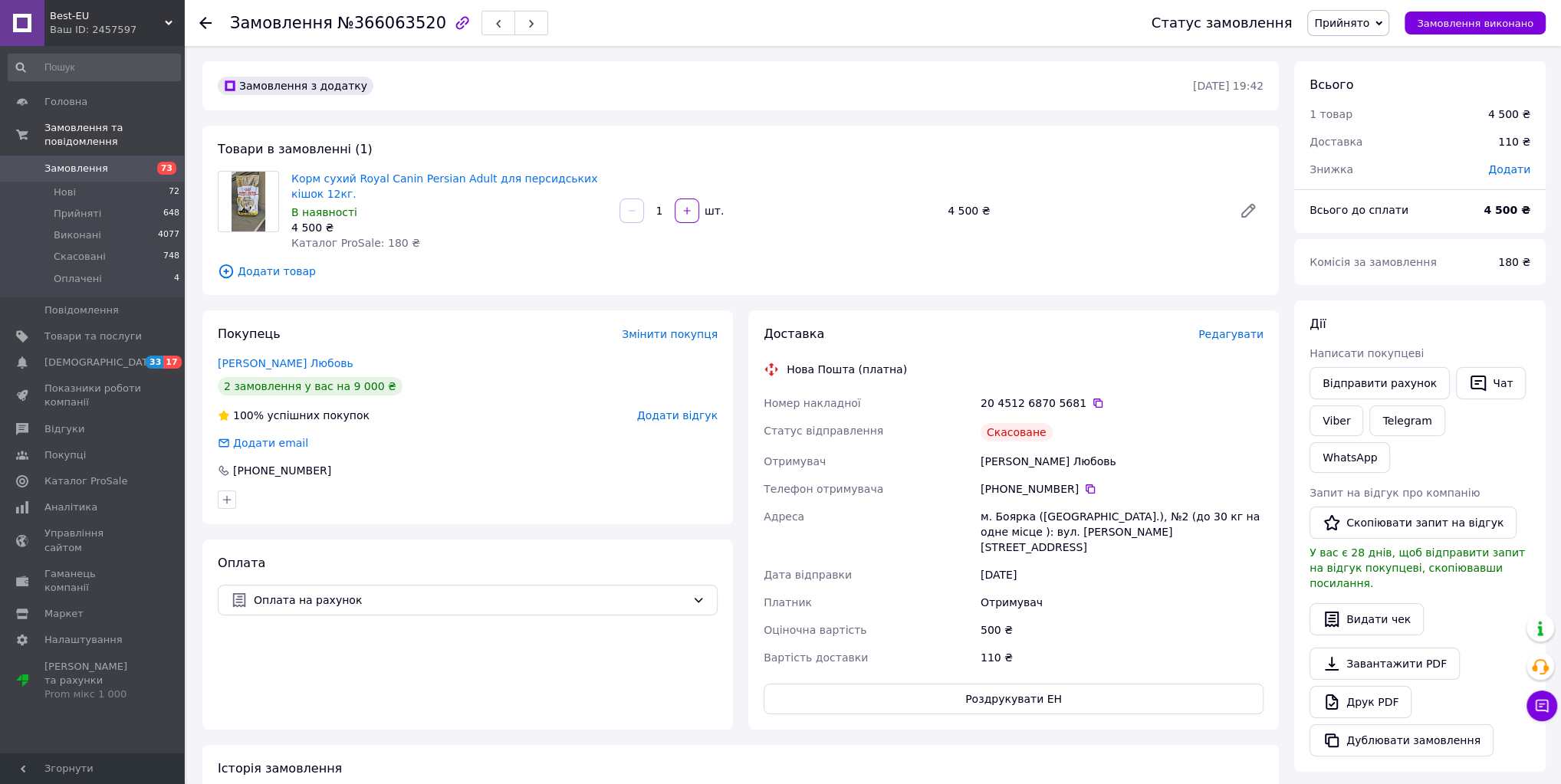
drag, startPoint x: 982, startPoint y: 460, endPoint x: 1066, endPoint y: 486, distance: 87.9
click at [1067, 486] on div "Номер накладної 20 4512 6870 5681   Статус відправлення Скасоване Отримувач Клю…" at bounding box center [1013, 530] width 506 height 282
click at [1156, 479] on div "[PHONE_NUMBER]" at bounding box center [1122, 489] width 289 height 27
click at [1231, 338] on span "Редагувати" at bounding box center [1230, 334] width 65 height 12
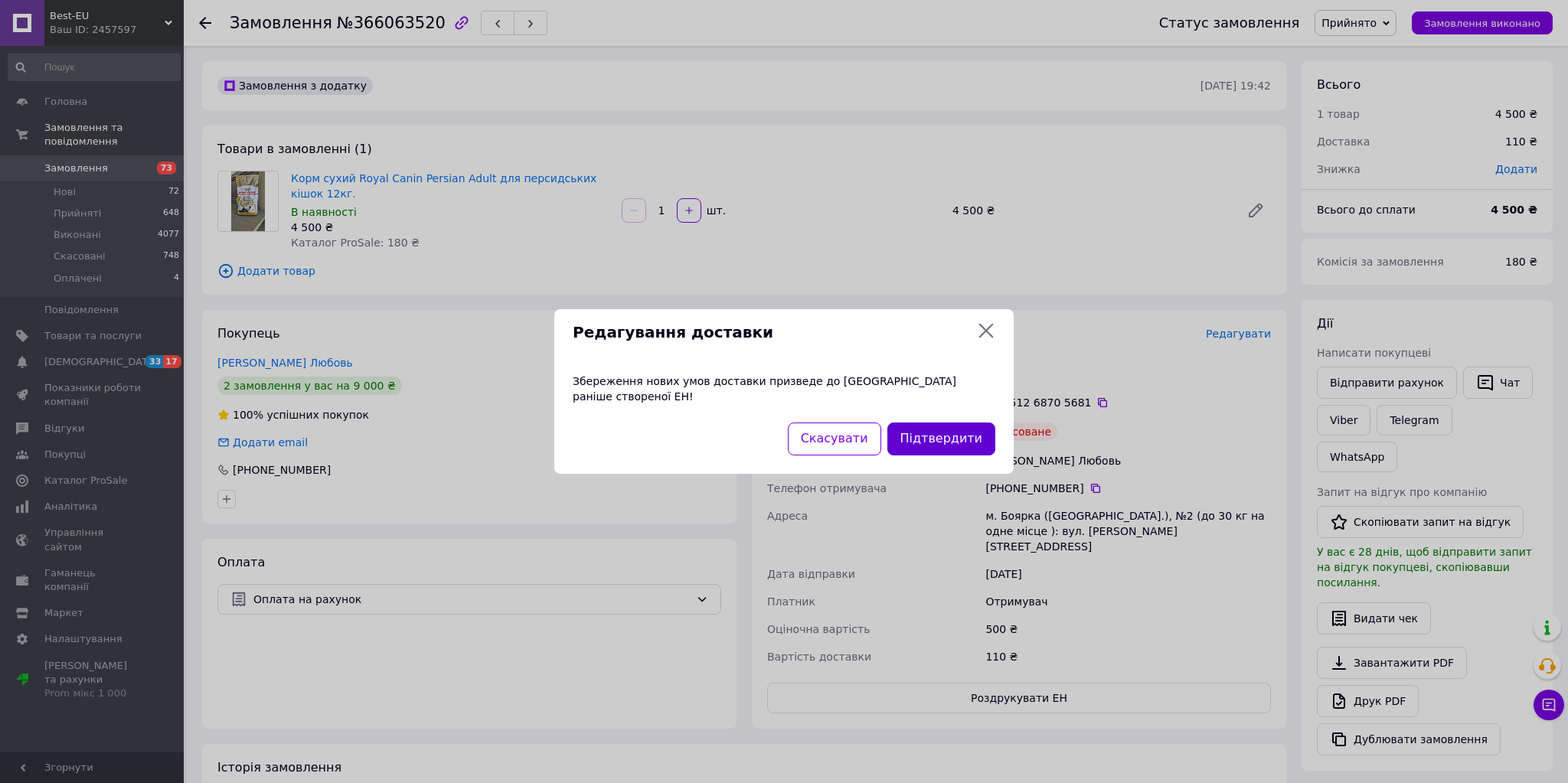
click at [940, 434] on button "Підтвердити" at bounding box center [941, 438] width 108 height 33
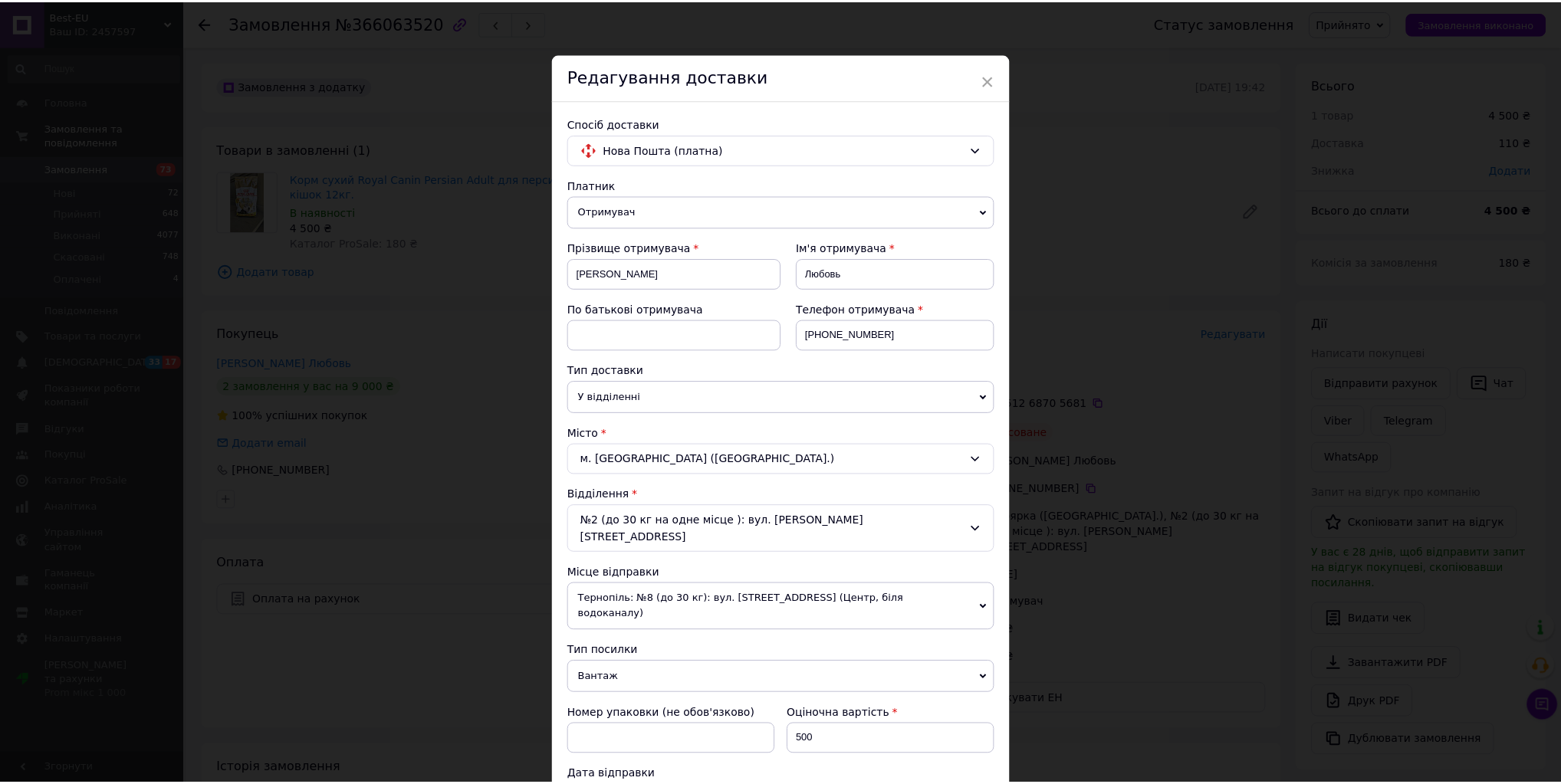
scroll to position [252, 0]
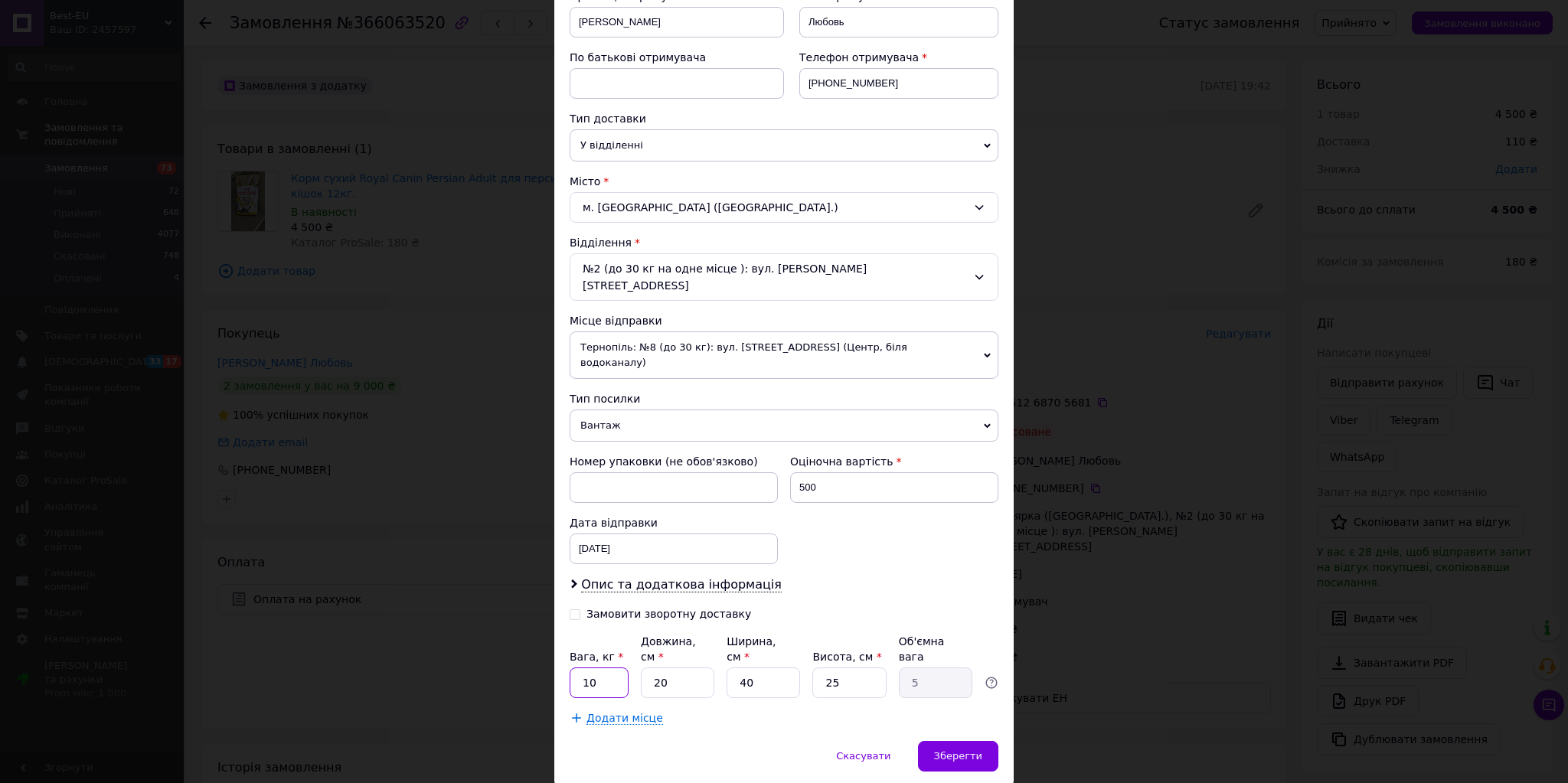
click at [569, 667] on input "10" at bounding box center [598, 683] width 59 height 31
type input "20"
drag, startPoint x: 672, startPoint y: 630, endPoint x: 646, endPoint y: 630, distance: 26.0
click at [646, 667] on input "20" at bounding box center [678, 683] width 74 height 31
type input "6"
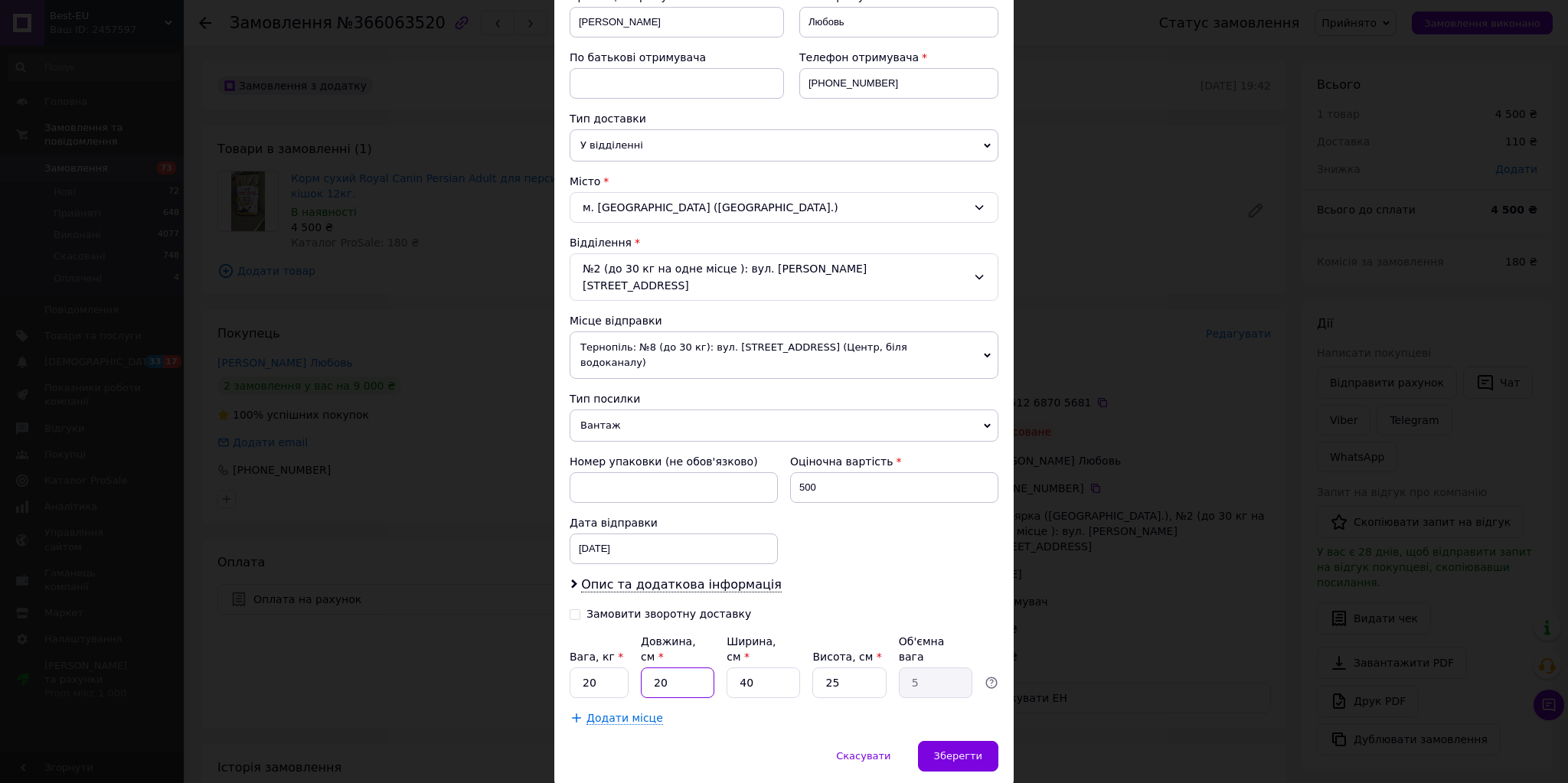
type input "1.5"
type input "60"
type input "15"
type input "60"
drag, startPoint x: 830, startPoint y: 630, endPoint x: 815, endPoint y: 630, distance: 15.0
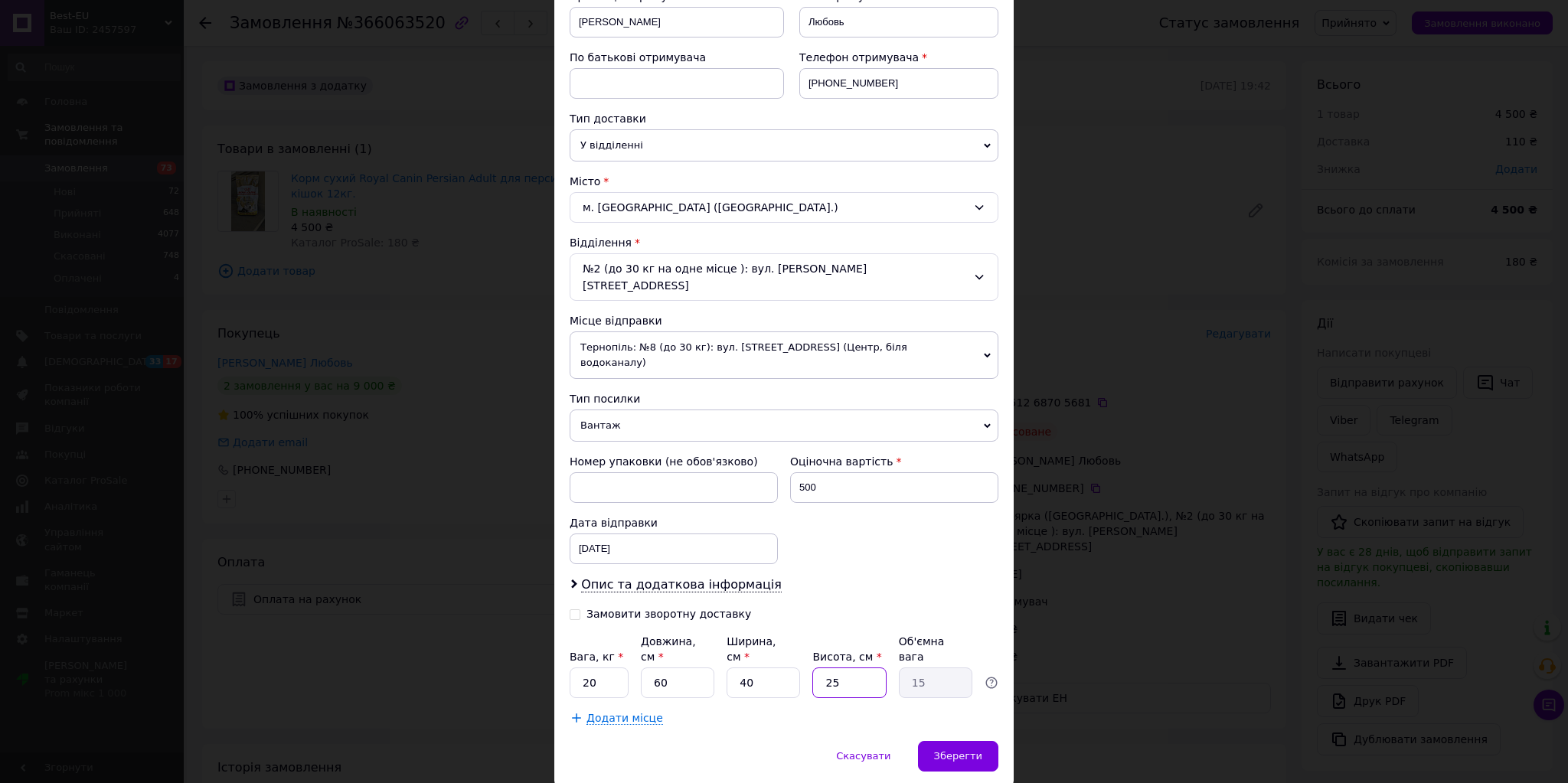
click at [815, 667] on input "25" at bounding box center [849, 683] width 74 height 31
type input "4"
type input "2.4"
type input "40"
type input "24"
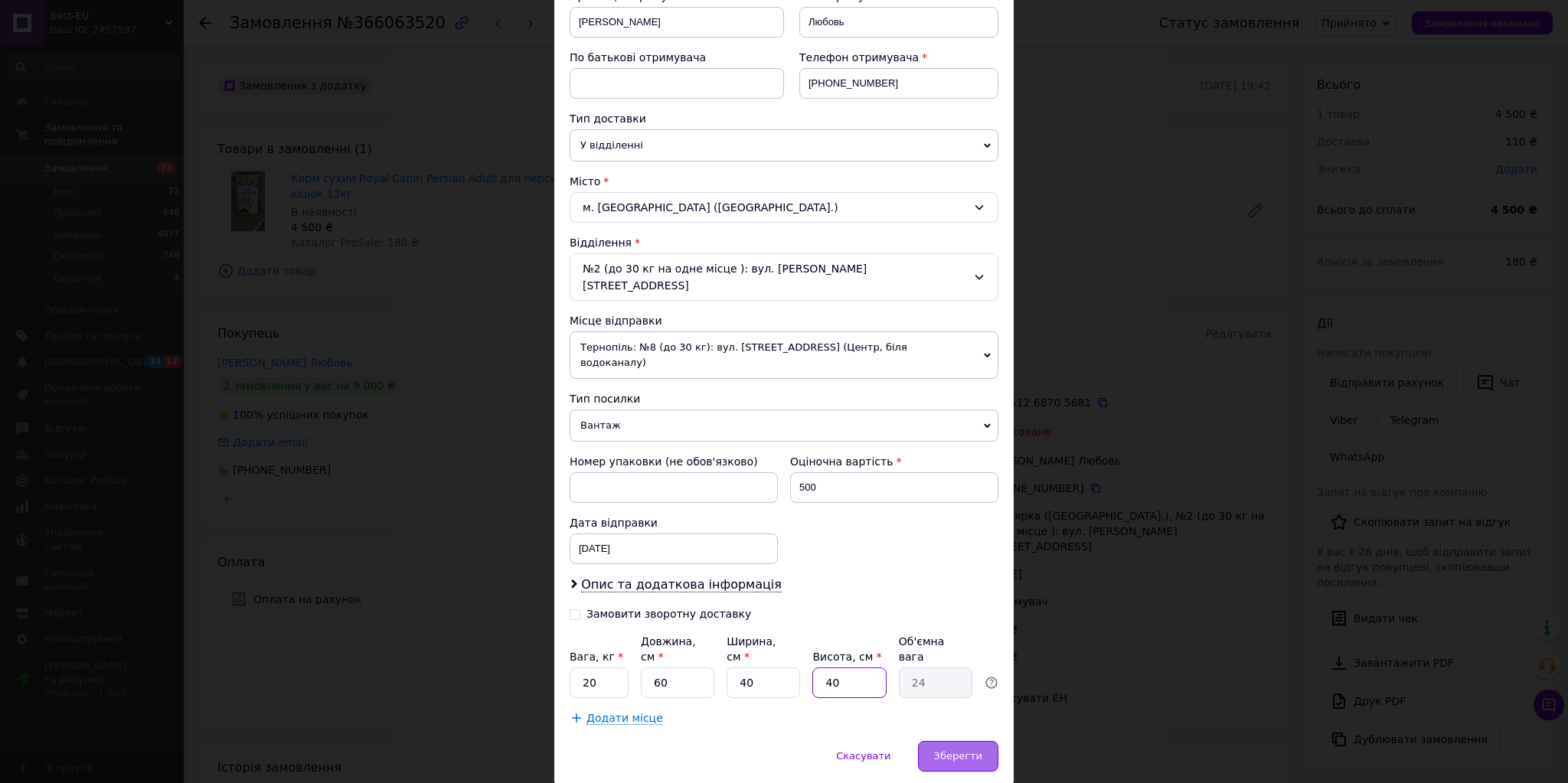
type input "40"
click at [963, 750] on span "Зберегти" at bounding box center [958, 756] width 48 height 11
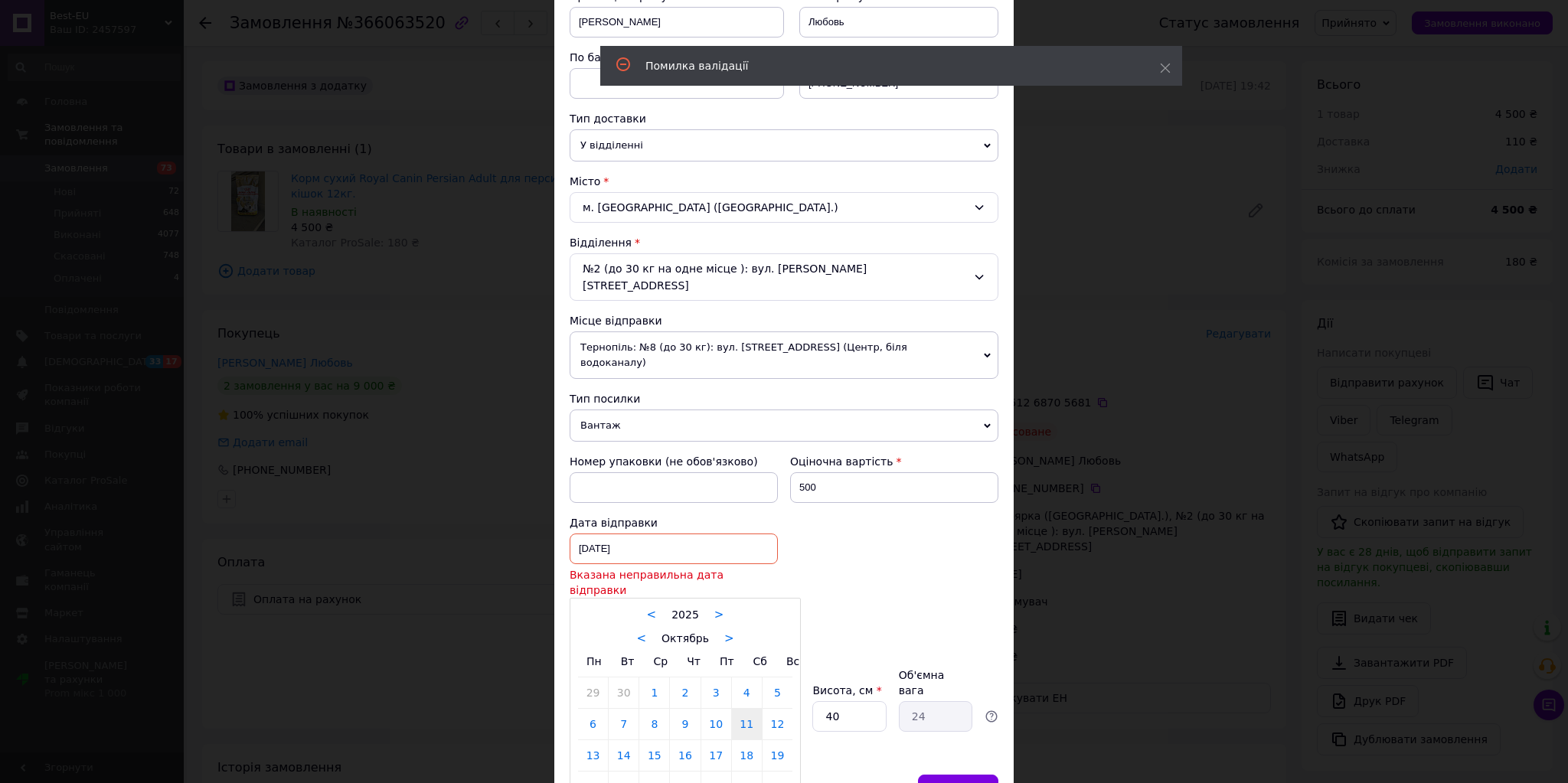
click at [582, 534] on div "11.10.2025 < 2025 > < Октябрь > Пн Вт Ср Чт Пт Сб Вс 29 30 1 2 3 4 5 6 7 8 9 10…" at bounding box center [673, 549] width 208 height 31
click at [774, 709] on link "12" at bounding box center [777, 724] width 30 height 31
type input "[DATE]"
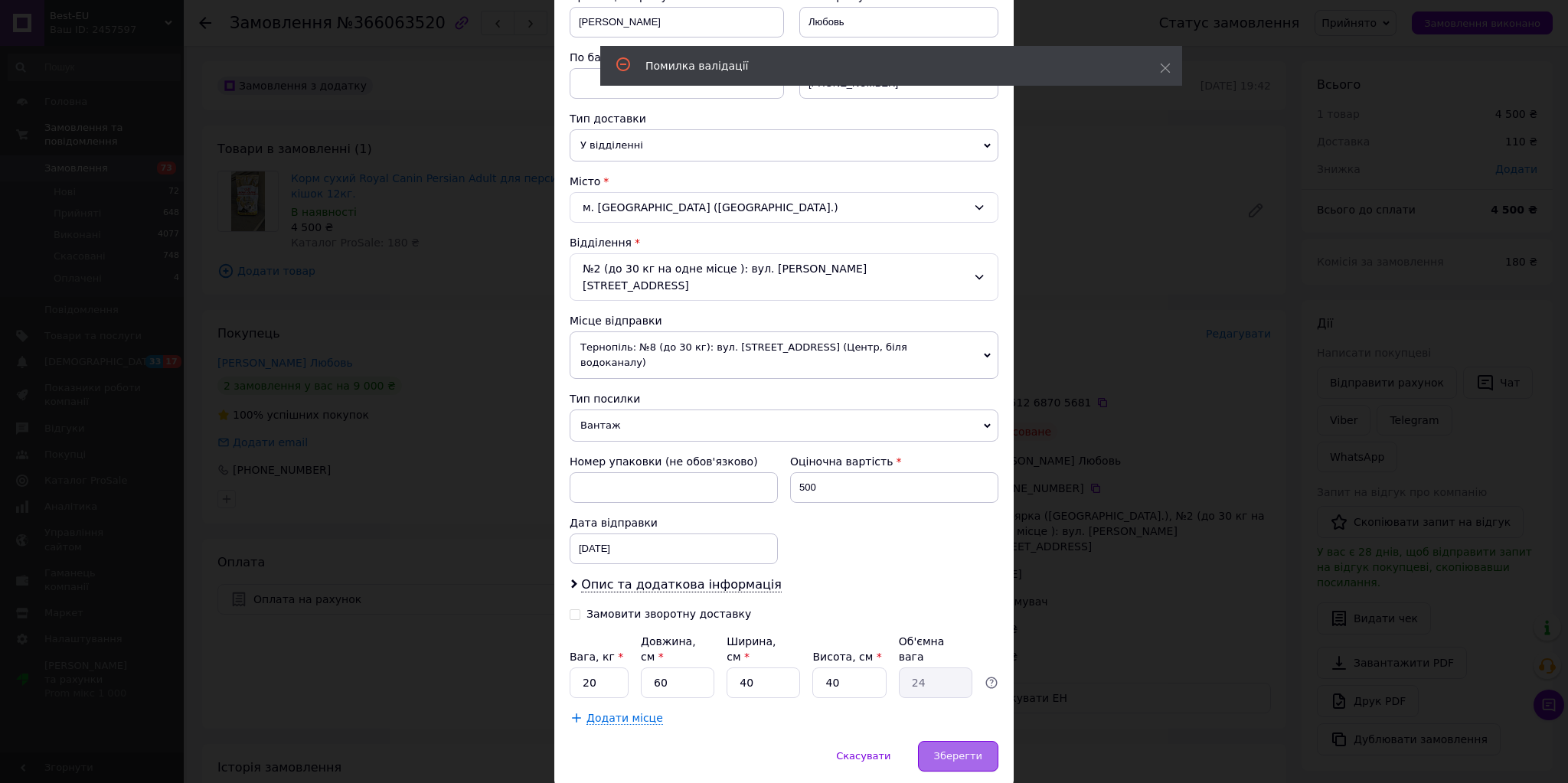
click at [956, 750] on span "Зберегти" at bounding box center [958, 756] width 48 height 11
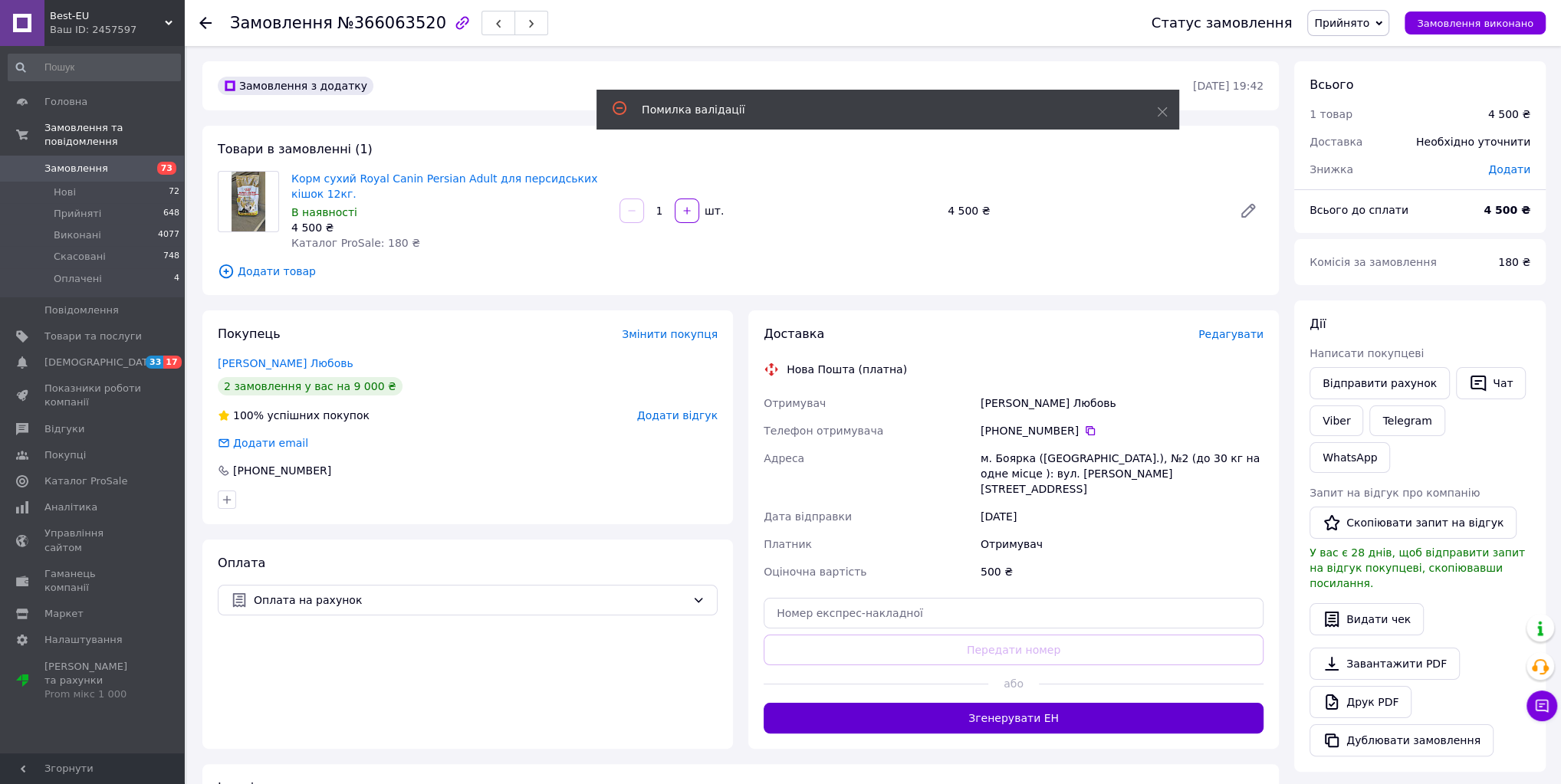
click at [1025, 703] on button "Згенерувати ЕН" at bounding box center [1014, 718] width 500 height 31
